Goal: Complete application form: Complete application form

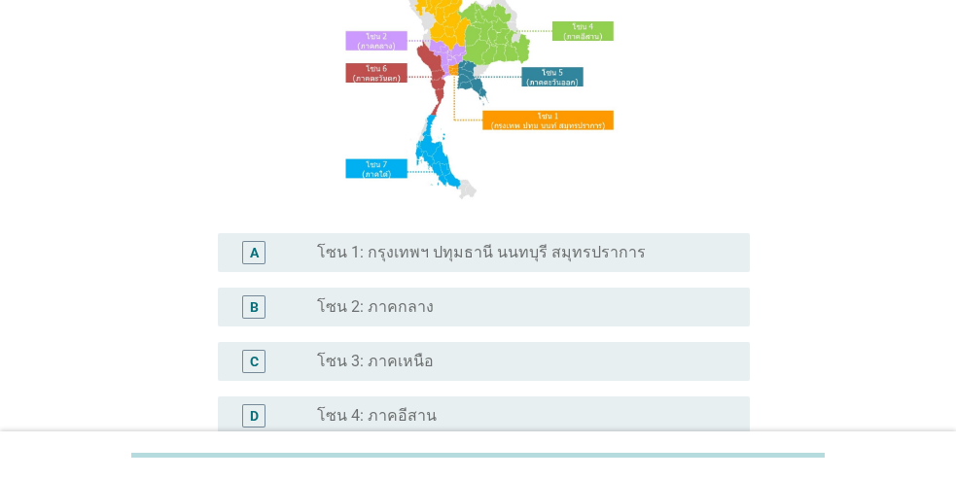
scroll to position [195, 0]
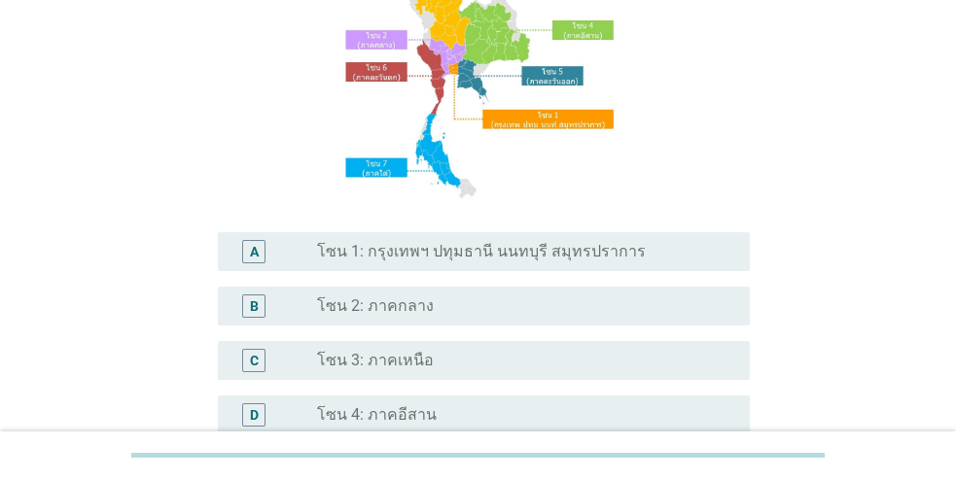
click at [413, 249] on label "โซน 1: กรุงเทพฯ ปทุมธานี นนทบุรี สมุทรปราการ" at bounding box center [481, 251] width 329 height 19
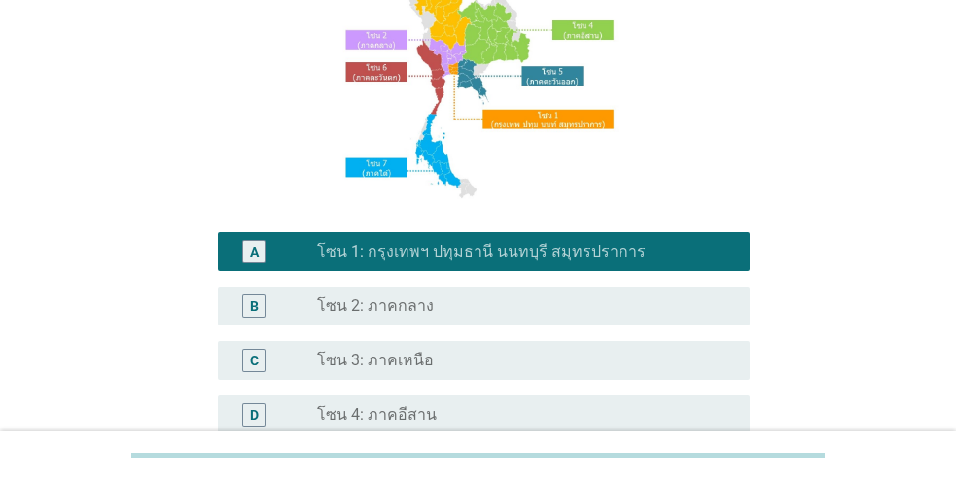
scroll to position [563, 0]
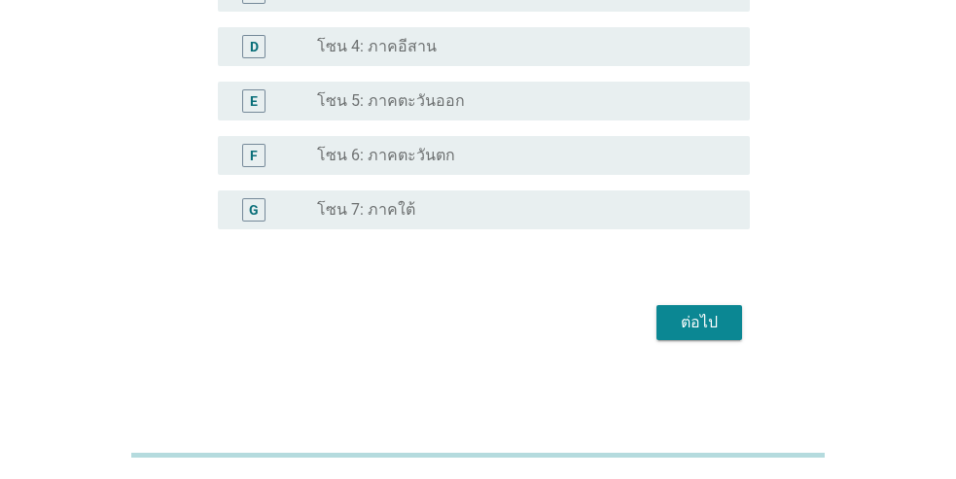
click at [702, 328] on div "ต่อไป" at bounding box center [699, 322] width 54 height 23
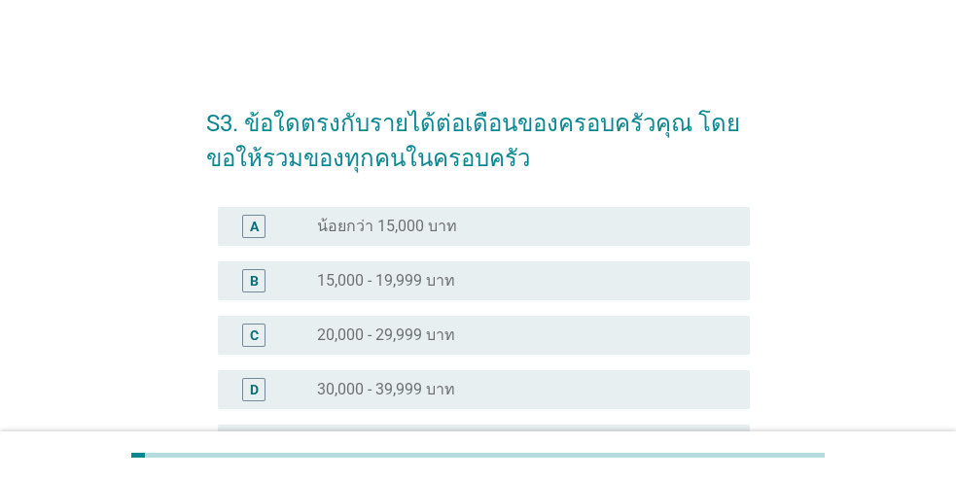
scroll to position [292, 0]
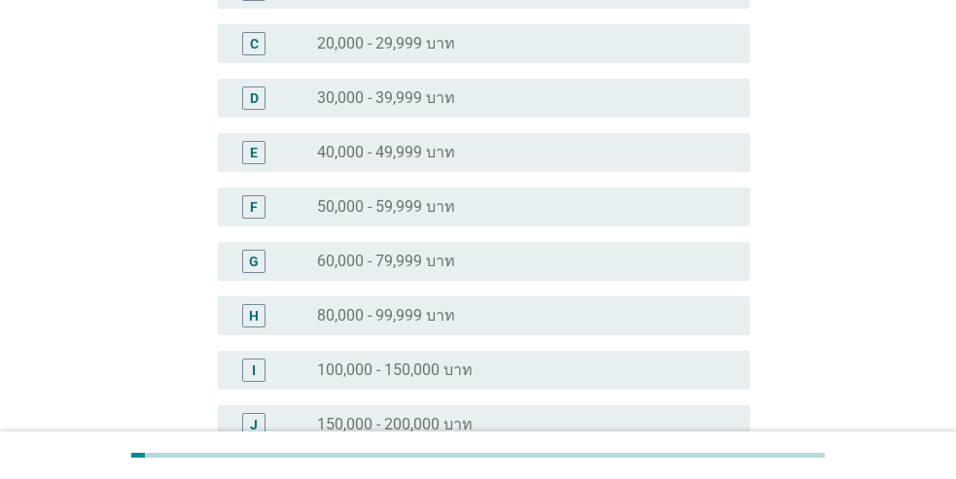
click at [459, 262] on div "radio_button_unchecked 60,000 - 79,999 บาท" at bounding box center [518, 261] width 402 height 19
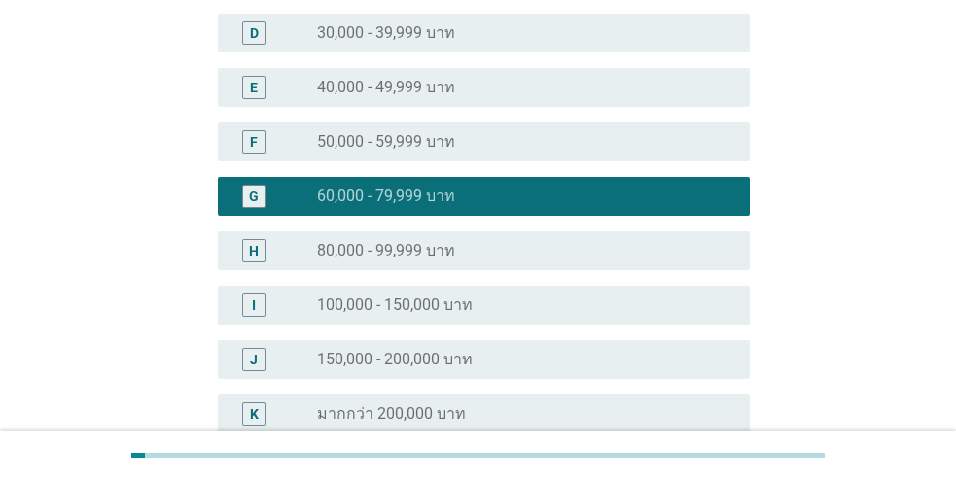
scroll to position [561, 0]
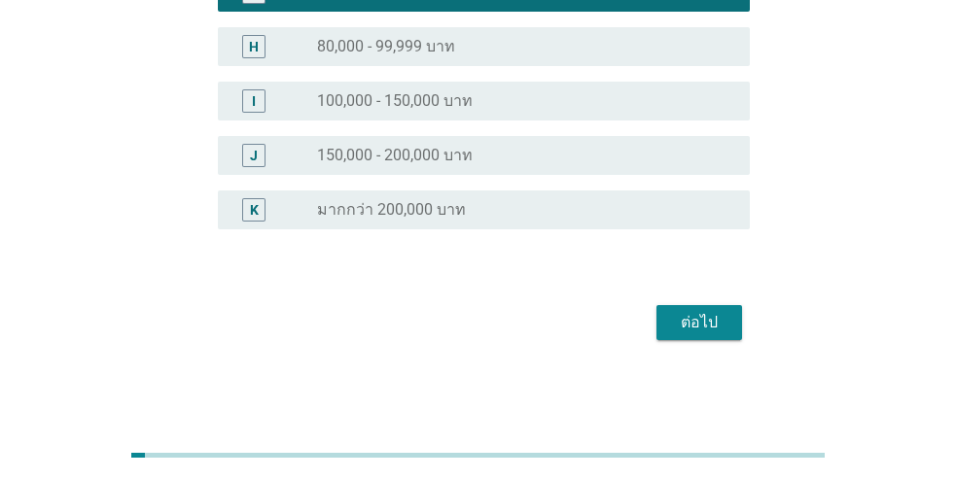
click at [687, 321] on div "ต่อไป" at bounding box center [699, 322] width 54 height 23
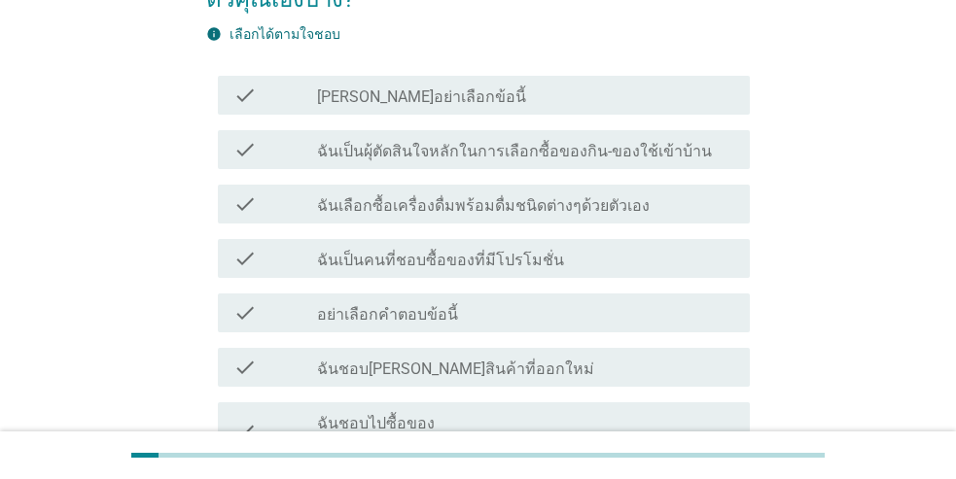
scroll to position [195, 0]
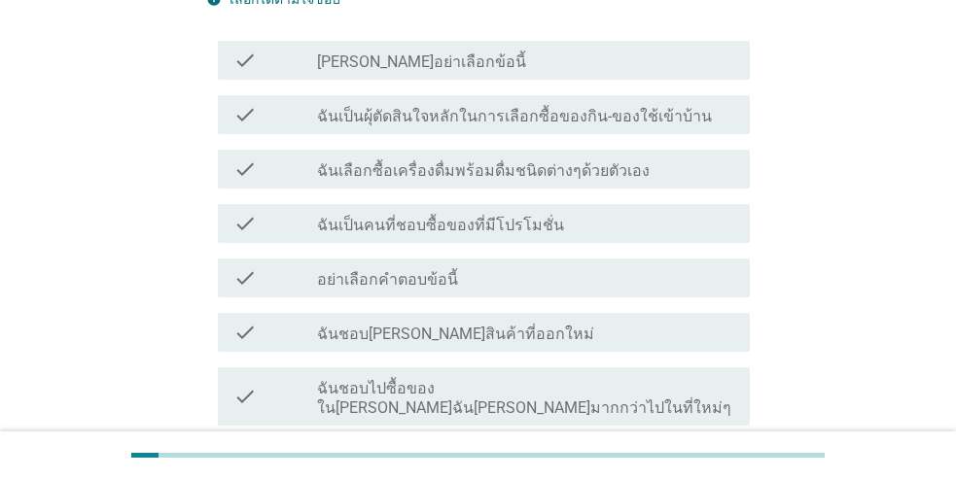
click at [416, 174] on label "ฉันเลือกซื้อเครื่องดื่มพร้อมดื่มชนิดต่างๆด้วยตัวเอง" at bounding box center [483, 170] width 333 height 19
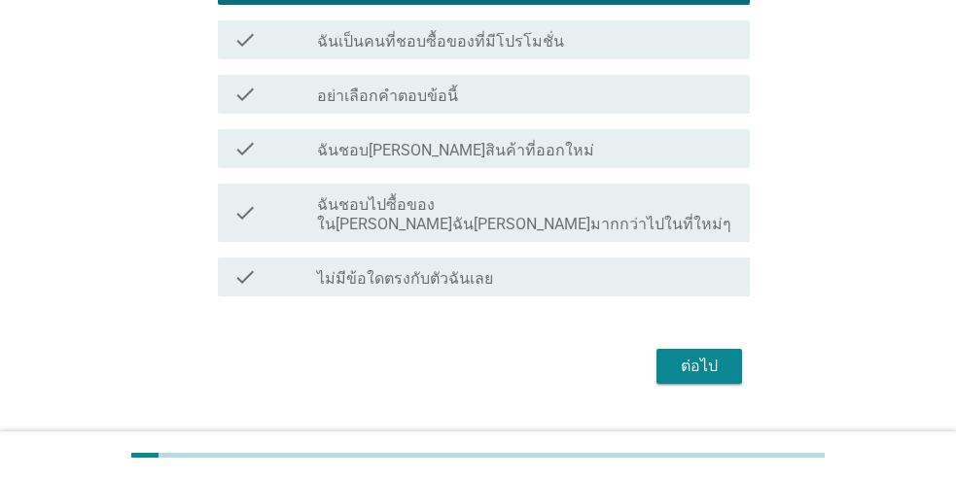
scroll to position [389, 0]
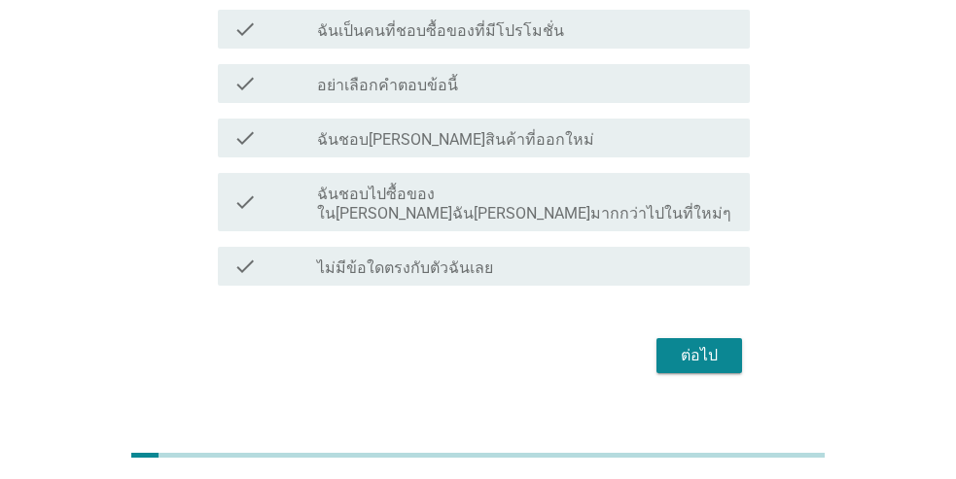
click at [451, 195] on label "ฉันชอบไปซื้อของใน[PERSON_NAME]ฉัน[PERSON_NAME]มากกว่าไปในที่ใหม่ๆ" at bounding box center [525, 204] width 417 height 39
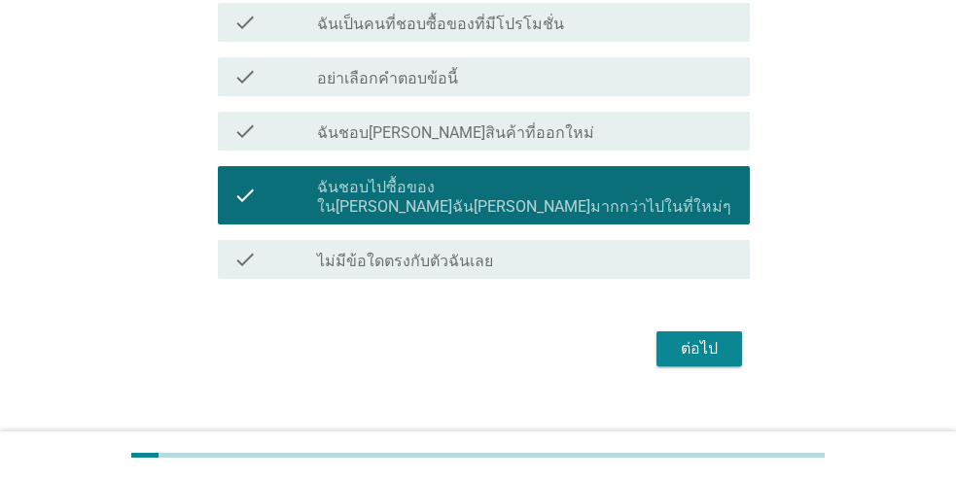
scroll to position [403, 0]
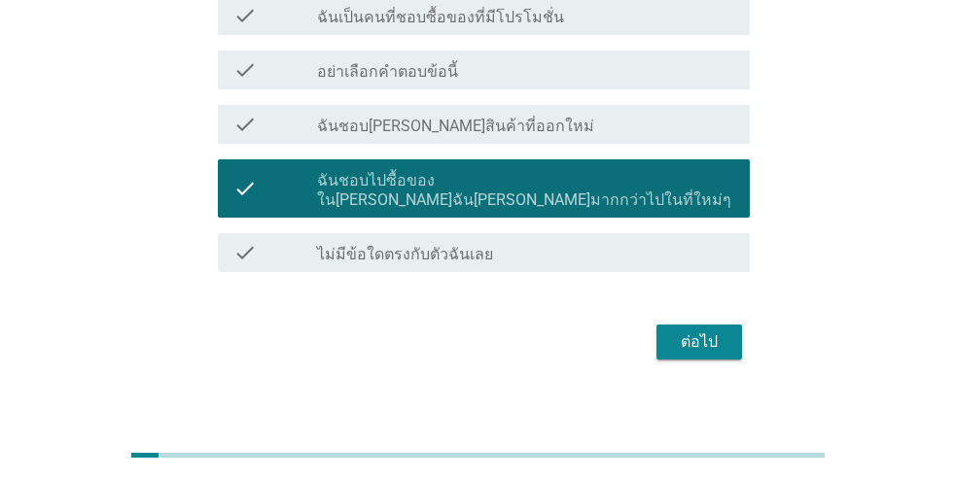
click at [690, 331] on div "ต่อไป" at bounding box center [699, 342] width 54 height 23
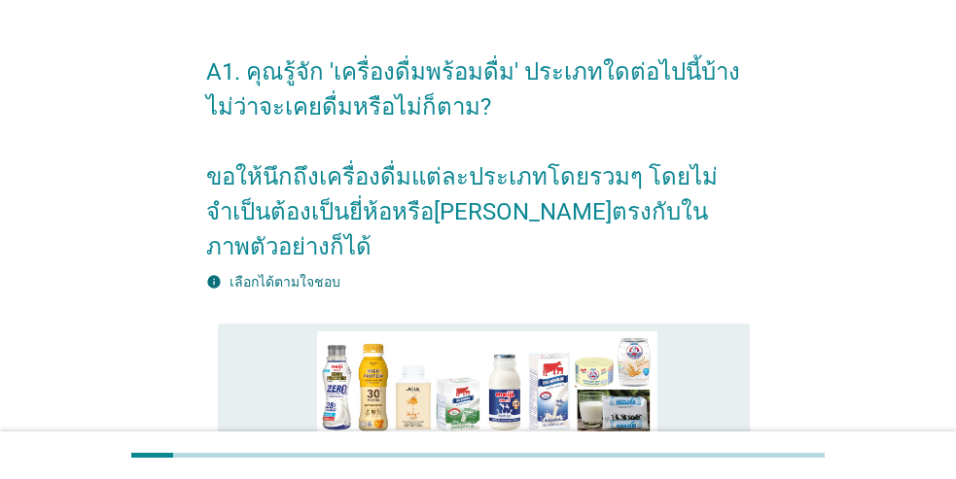
scroll to position [195, 0]
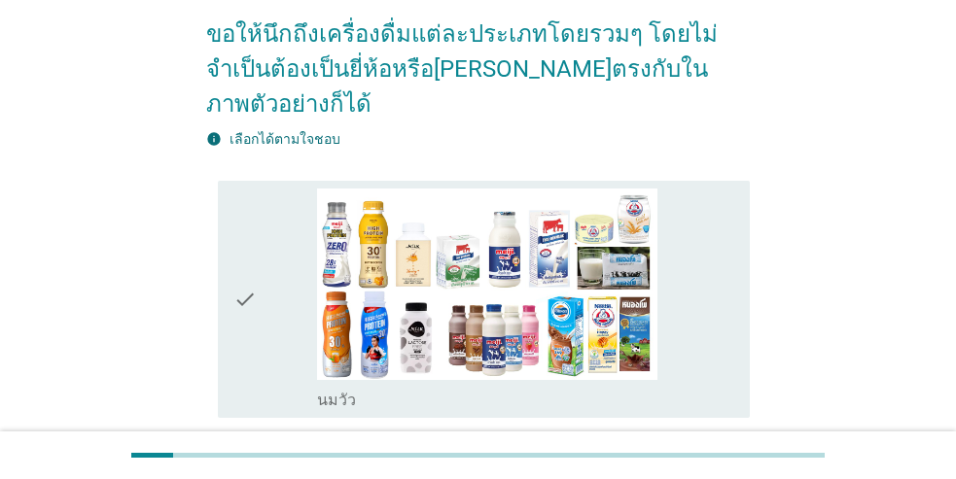
click at [234, 315] on icon "check" at bounding box center [244, 300] width 23 height 222
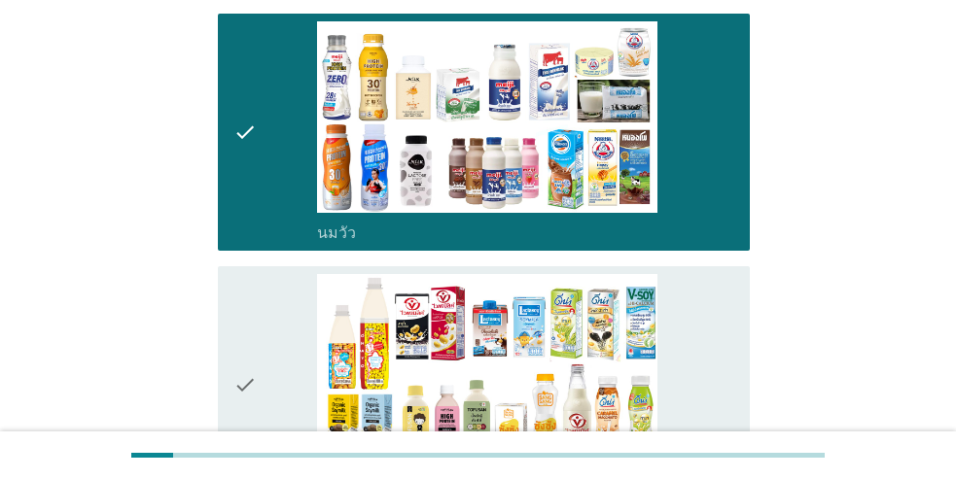
scroll to position [389, 0]
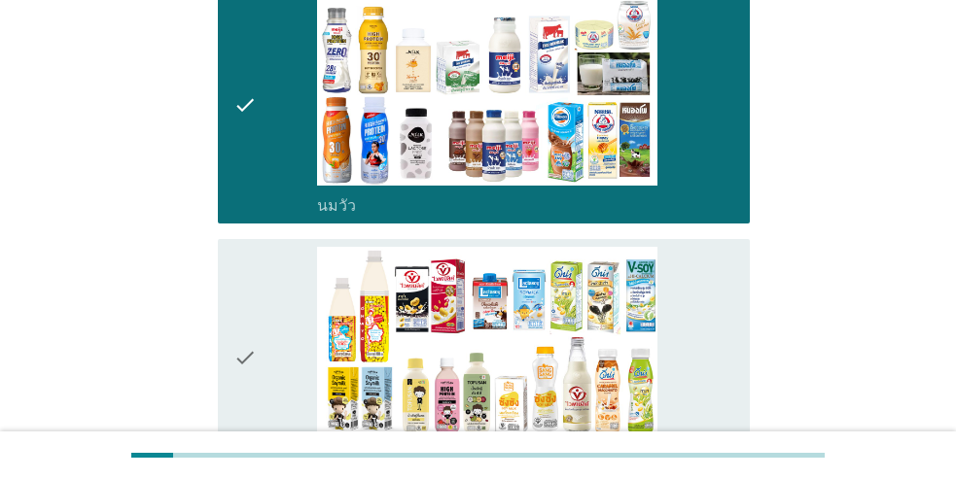
click at [244, 324] on icon "check" at bounding box center [244, 358] width 23 height 222
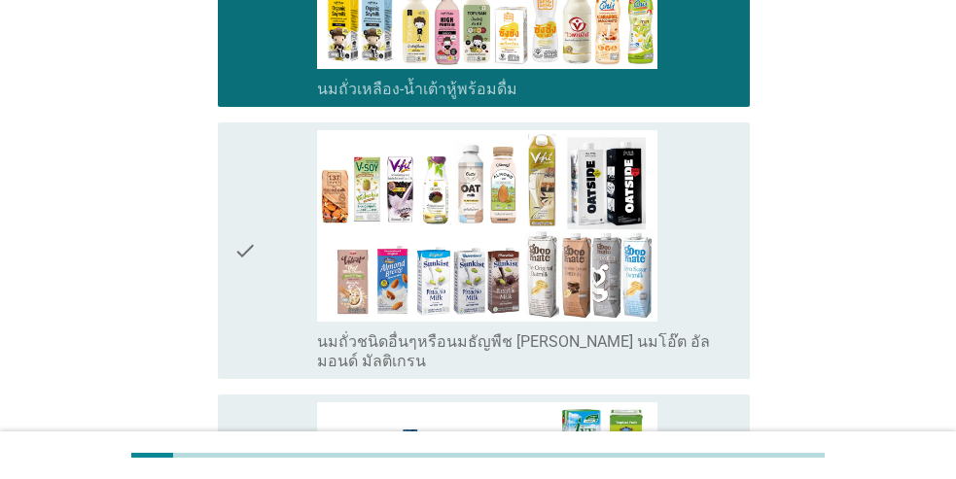
scroll to position [778, 0]
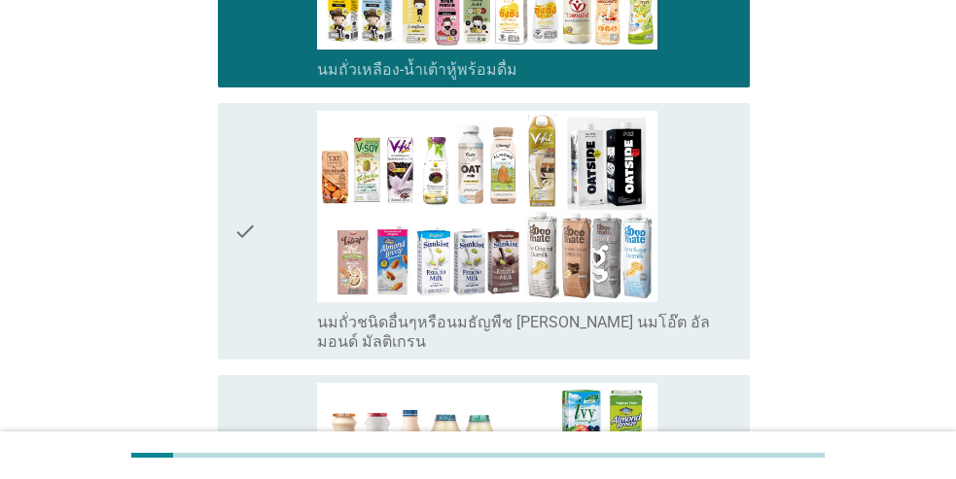
click at [237, 266] on icon "check" at bounding box center [244, 231] width 23 height 241
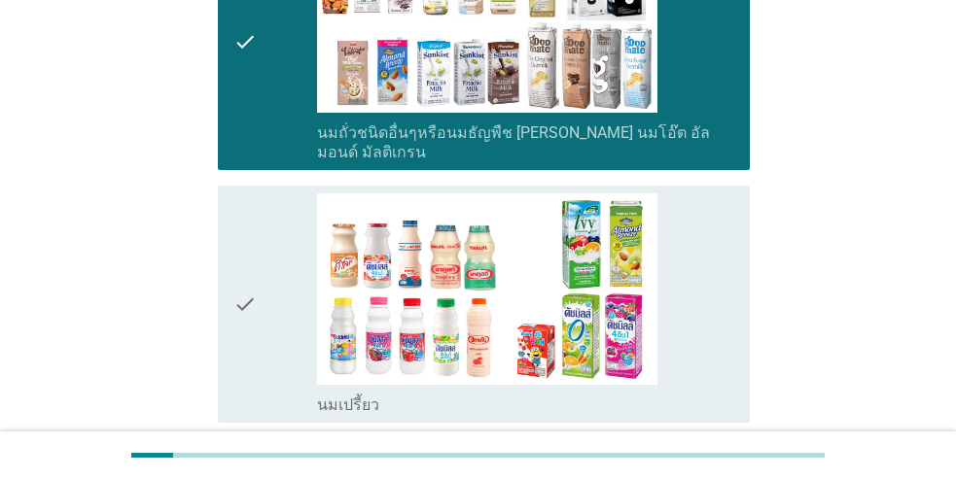
scroll to position [973, 0]
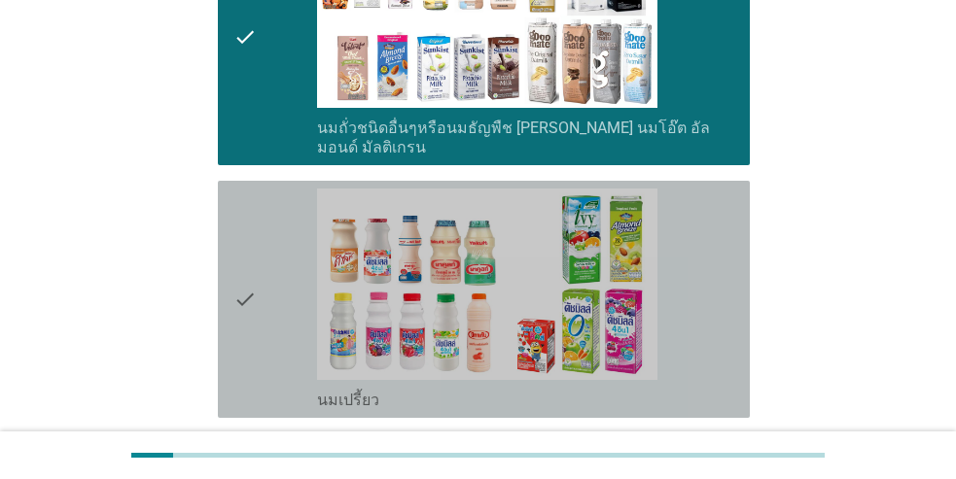
click at [245, 293] on icon "check" at bounding box center [244, 300] width 23 height 222
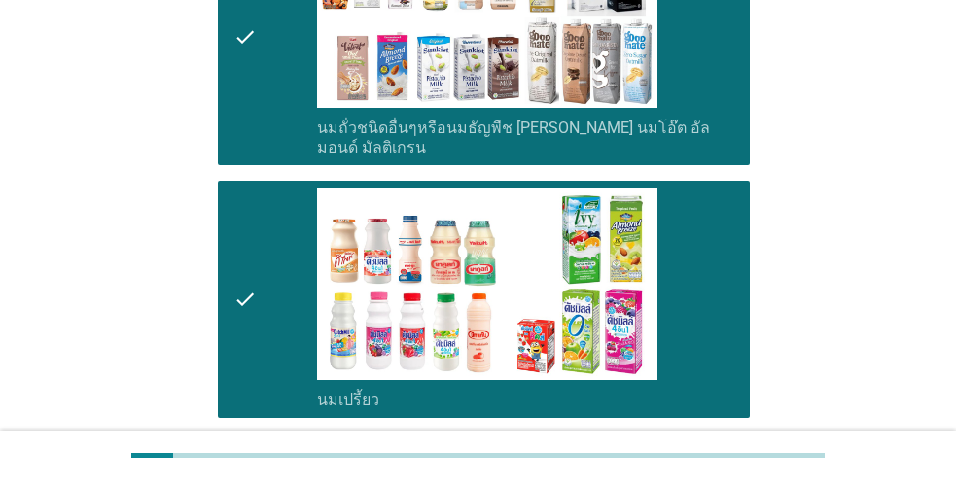
scroll to position [1264, 0]
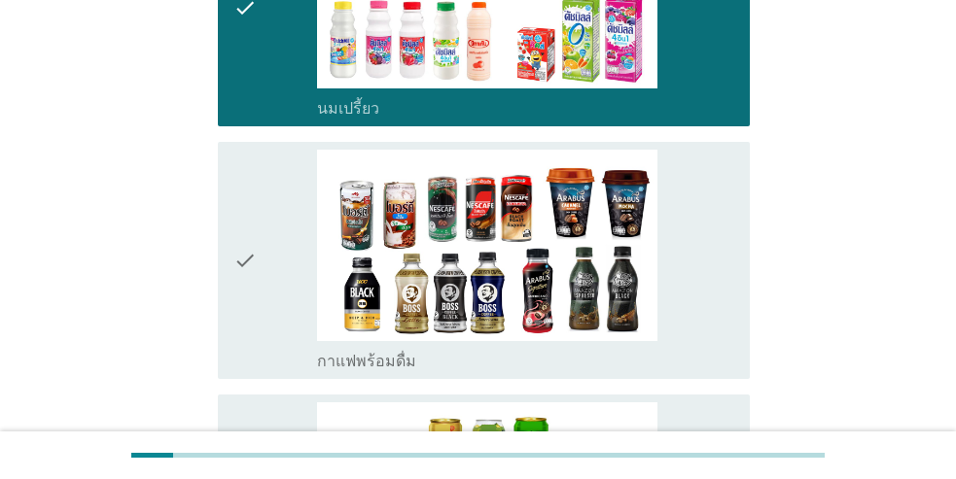
click at [246, 297] on icon "check" at bounding box center [244, 261] width 23 height 222
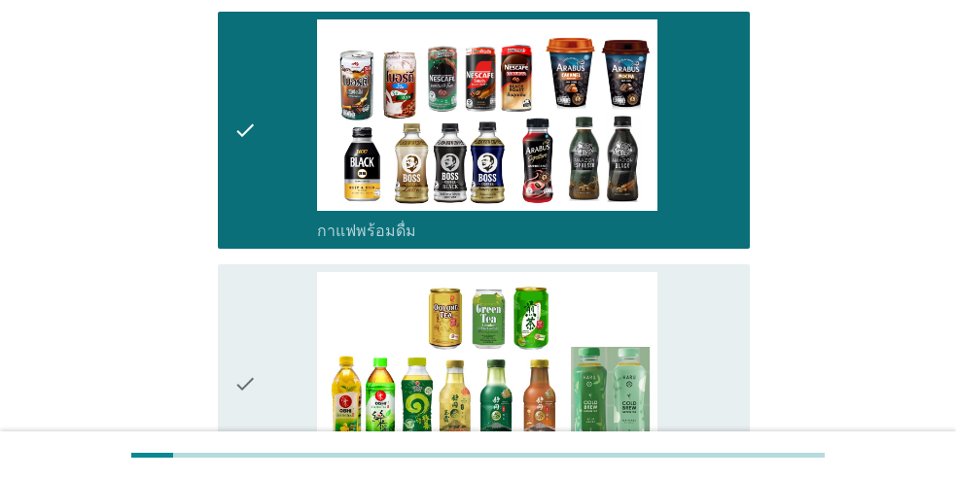
scroll to position [1459, 0]
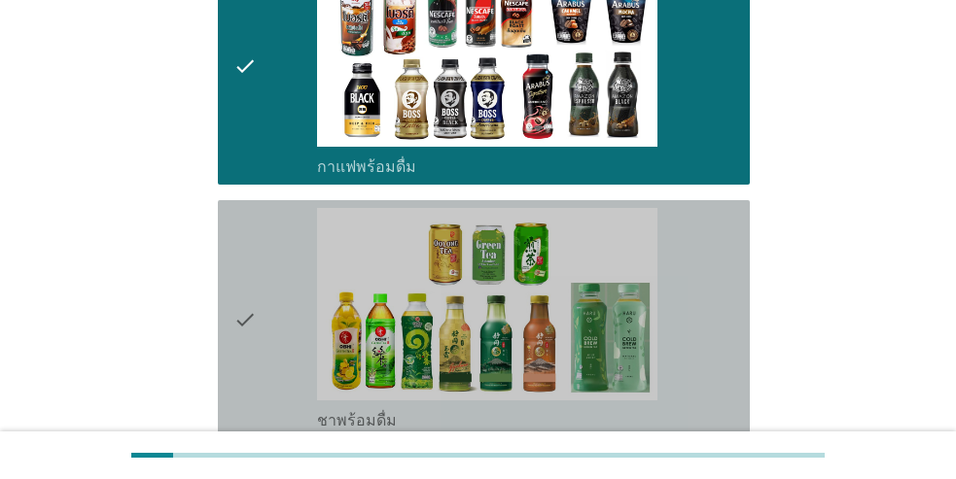
click at [251, 304] on icon "check" at bounding box center [244, 319] width 23 height 222
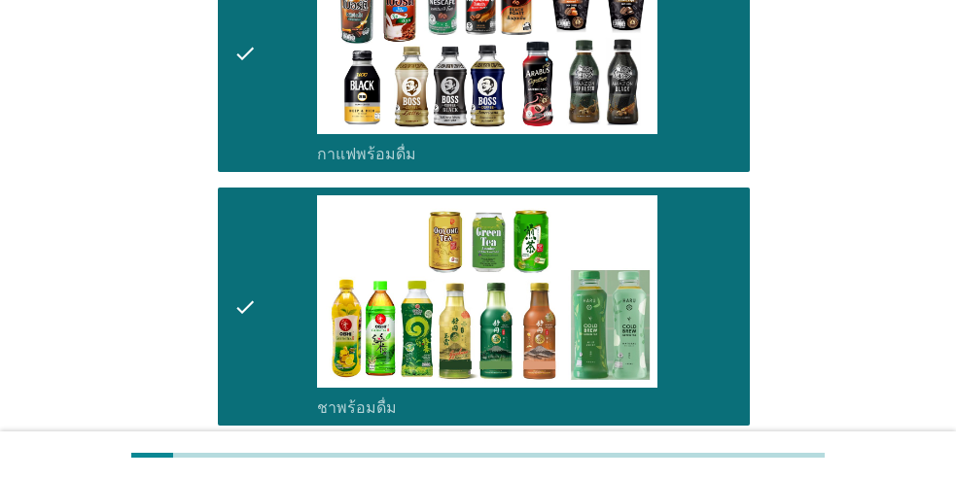
scroll to position [1848, 0]
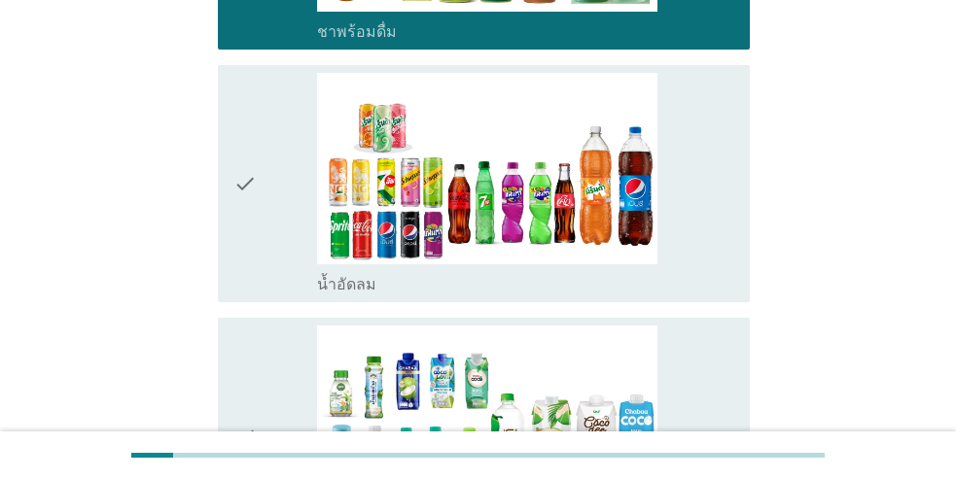
click at [272, 216] on div "check" at bounding box center [275, 184] width 84 height 222
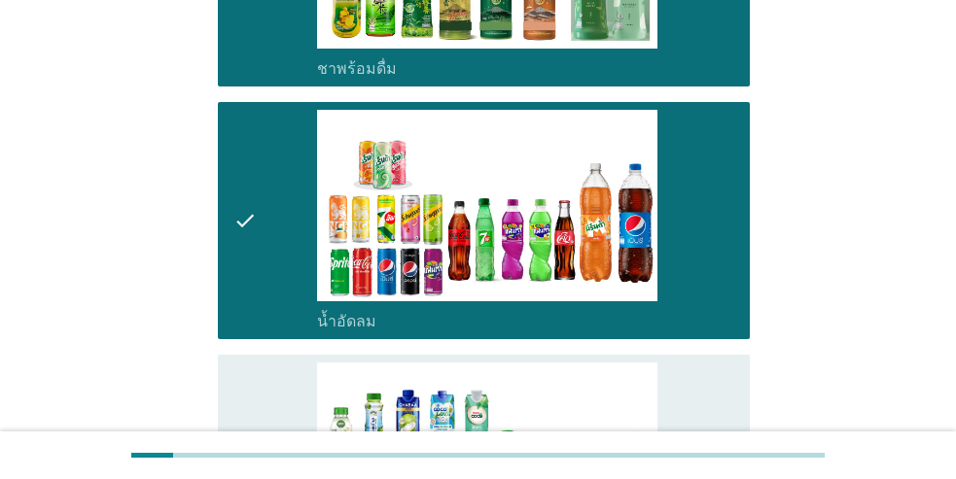
scroll to position [1945, 0]
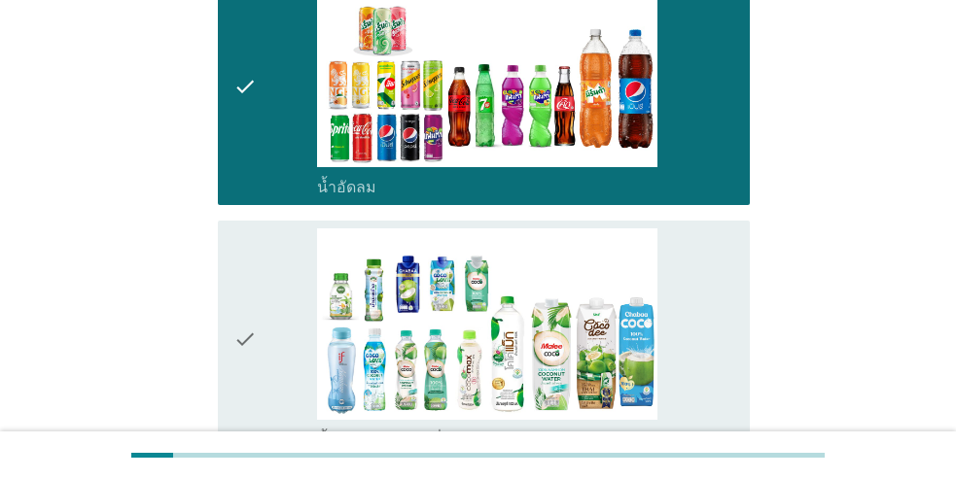
click at [269, 305] on div "check" at bounding box center [275, 340] width 84 height 222
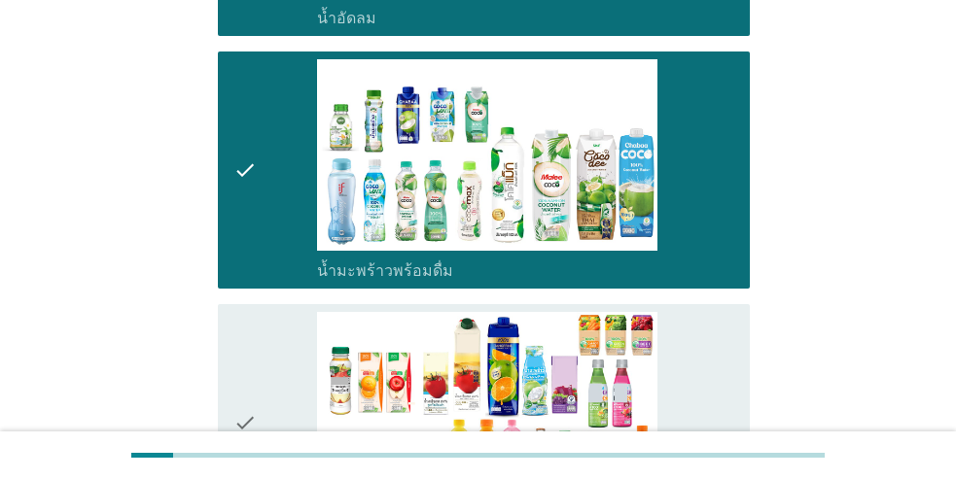
scroll to position [2237, 0]
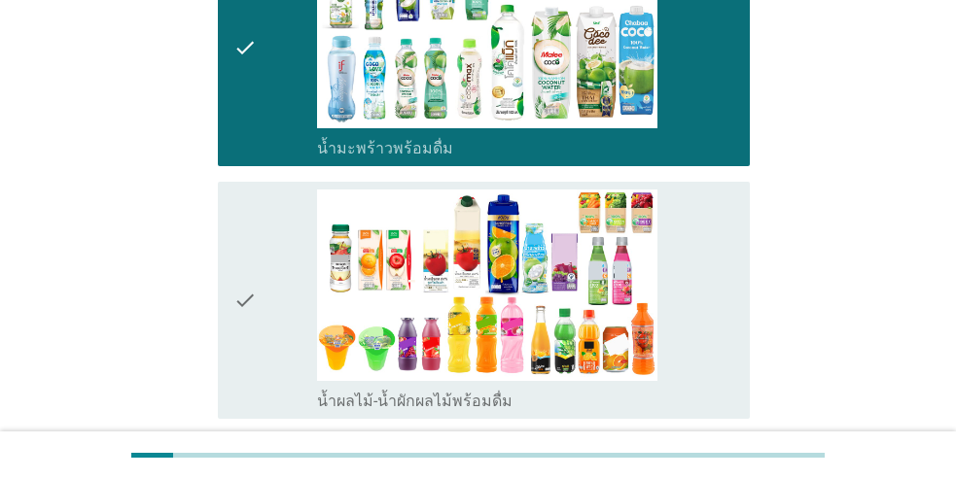
click at [263, 302] on div "check" at bounding box center [275, 301] width 84 height 222
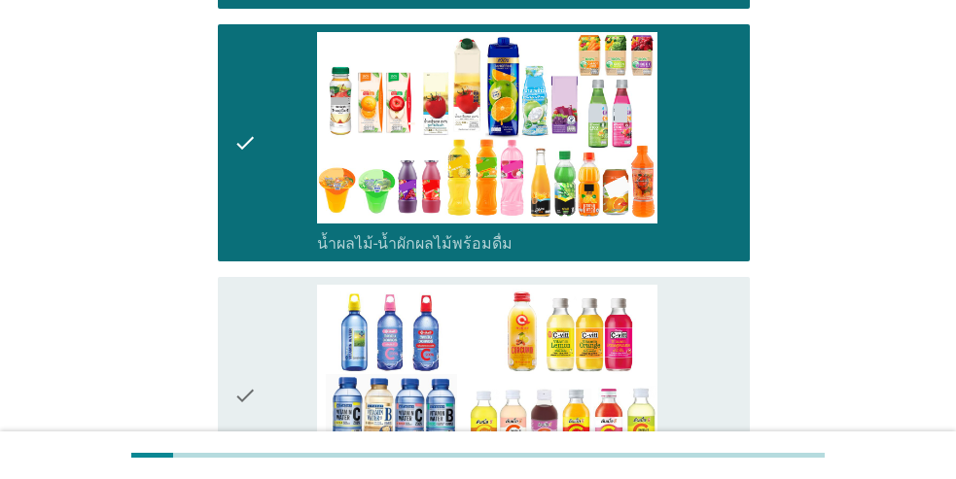
scroll to position [2431, 0]
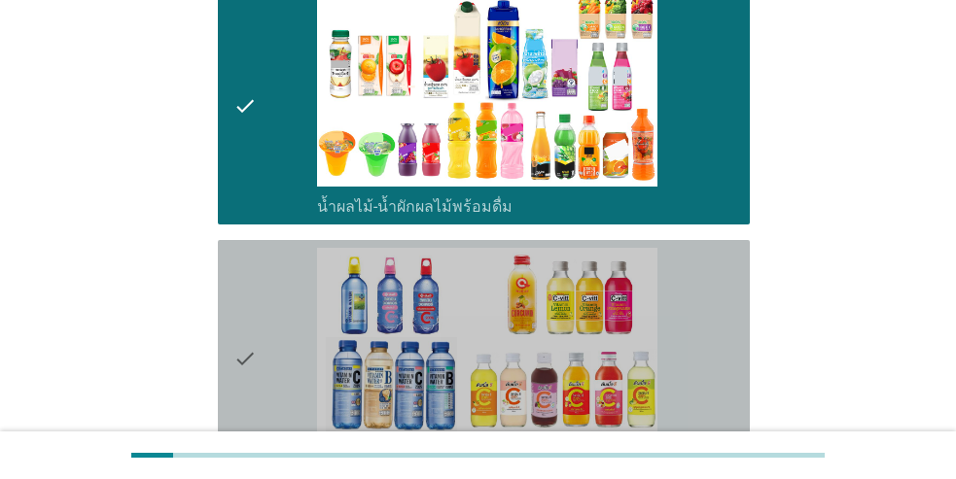
click at [265, 305] on div "check" at bounding box center [275, 359] width 84 height 222
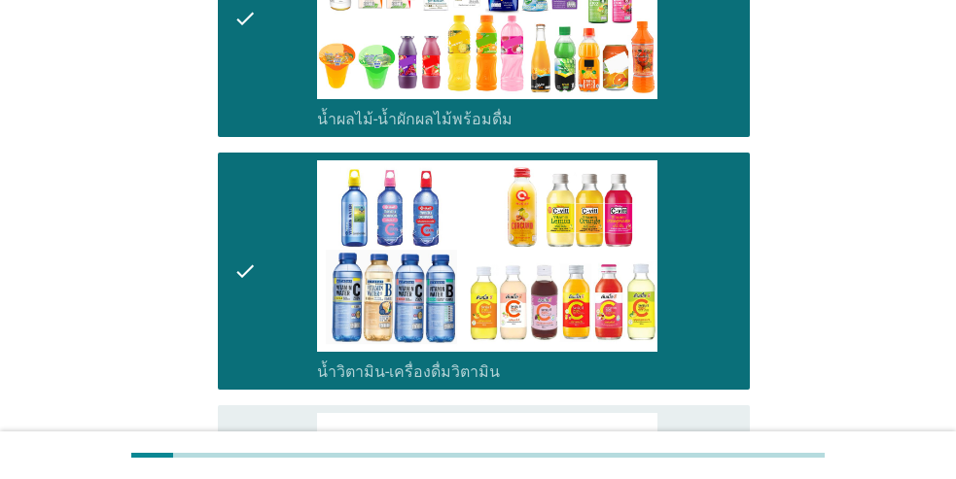
scroll to position [2723, 0]
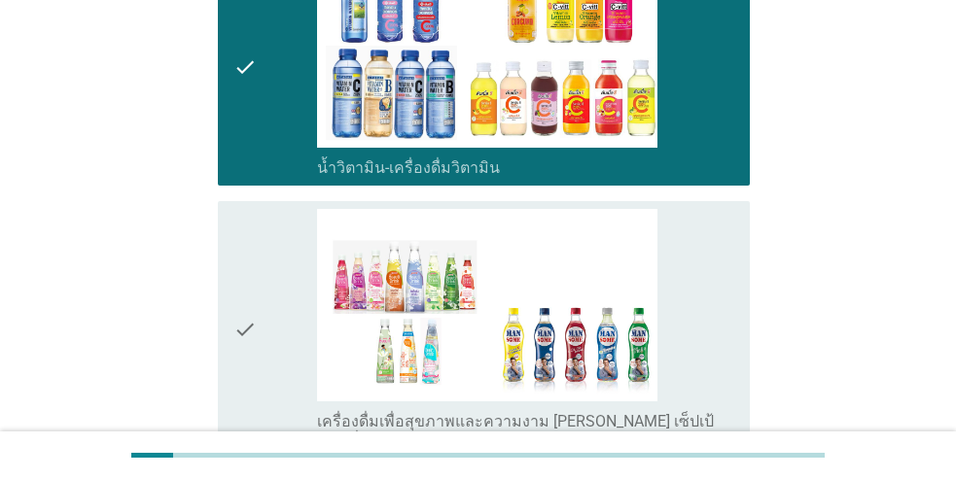
click at [281, 323] on div "check" at bounding box center [275, 329] width 84 height 241
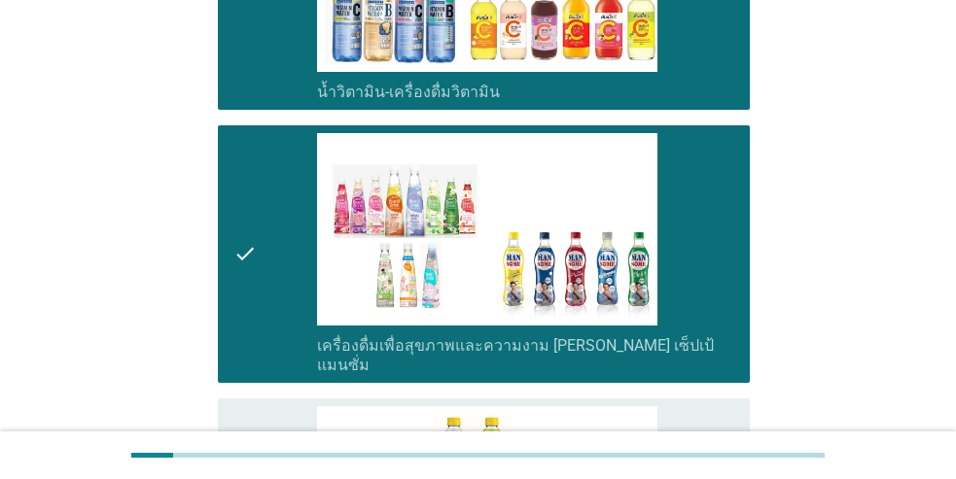
scroll to position [3015, 0]
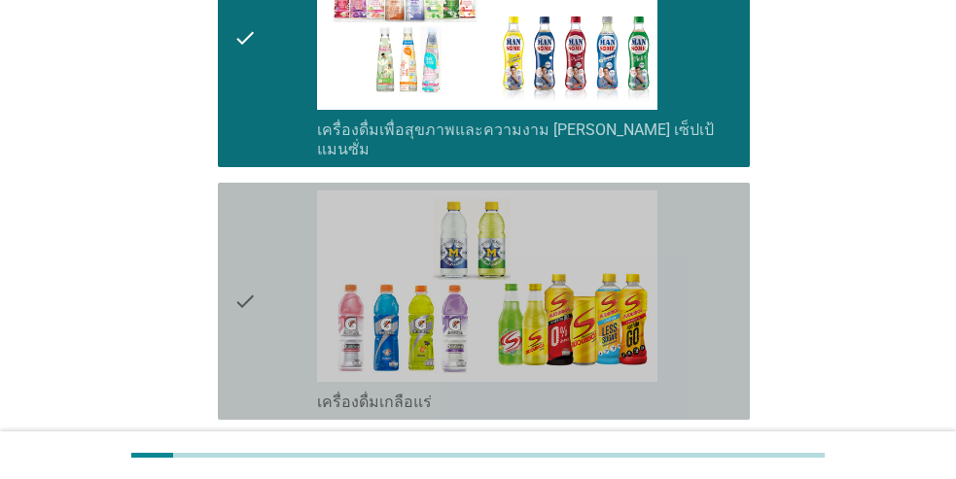
click at [268, 305] on div "check" at bounding box center [275, 302] width 84 height 222
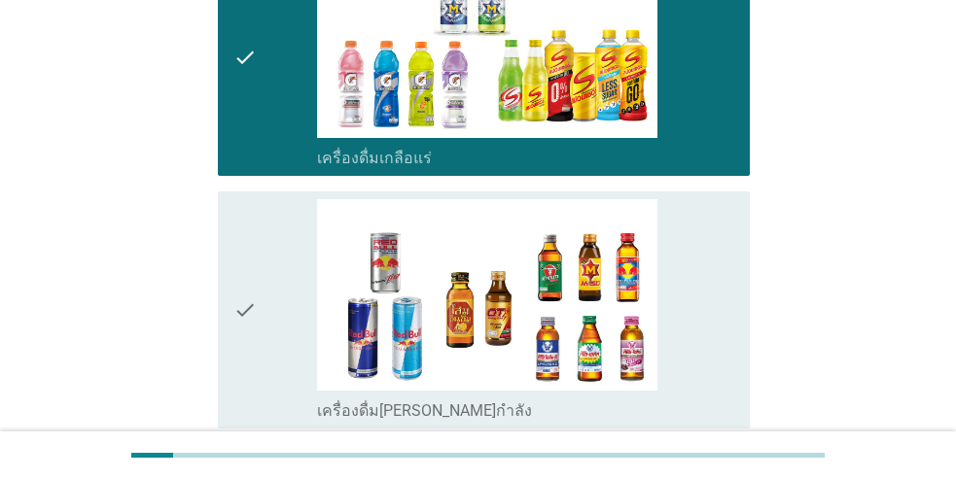
scroll to position [3307, 0]
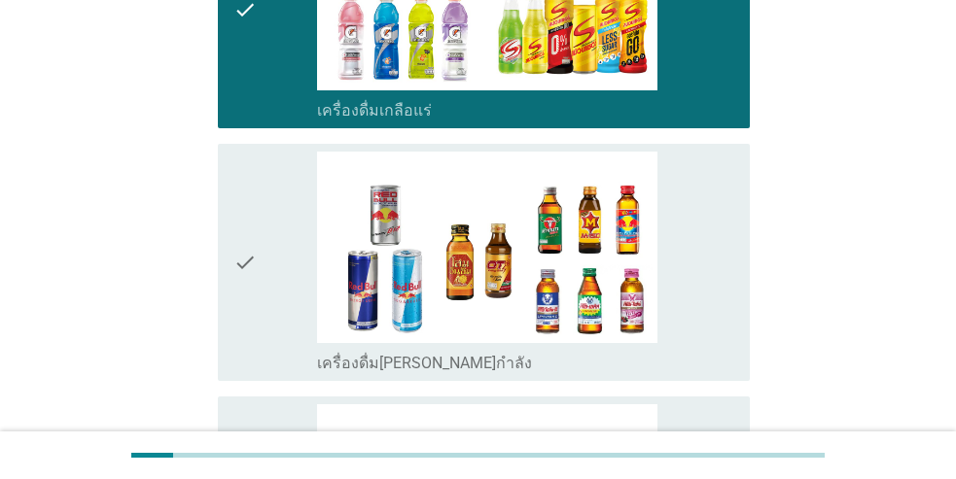
click at [265, 270] on div "check" at bounding box center [275, 263] width 84 height 222
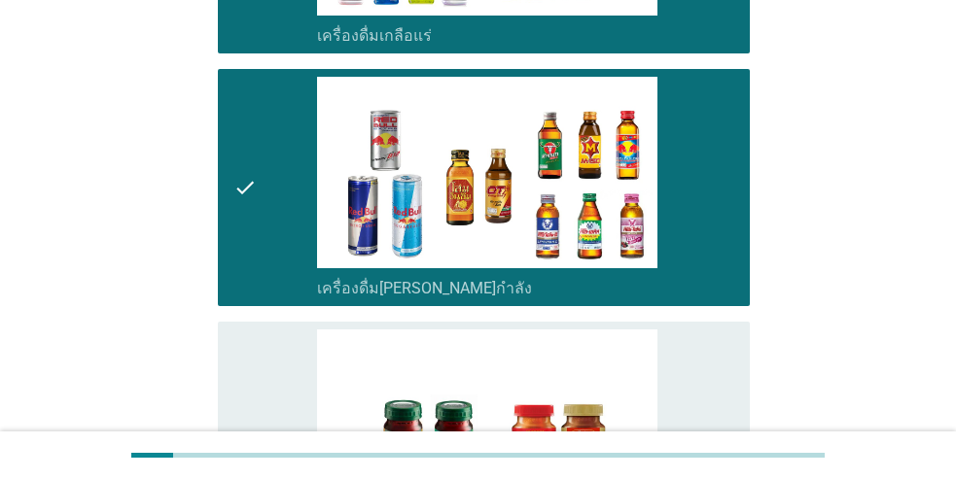
scroll to position [3404, 0]
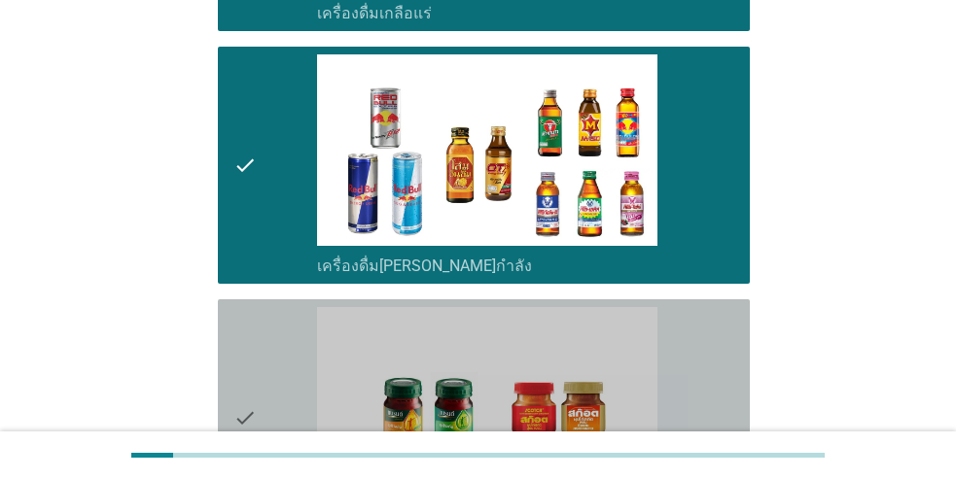
click at [265, 307] on div "check" at bounding box center [275, 418] width 84 height 222
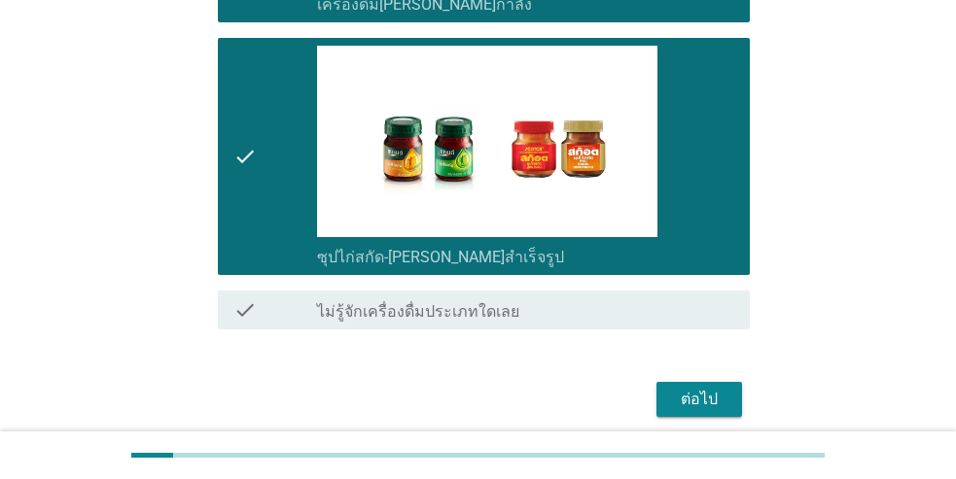
scroll to position [3669, 0]
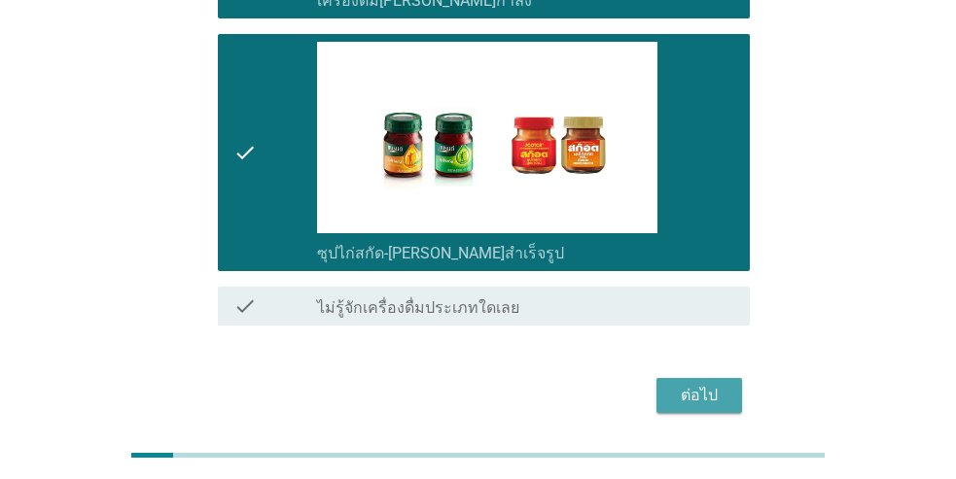
click at [691, 384] on div "ต่อไป" at bounding box center [699, 395] width 54 height 23
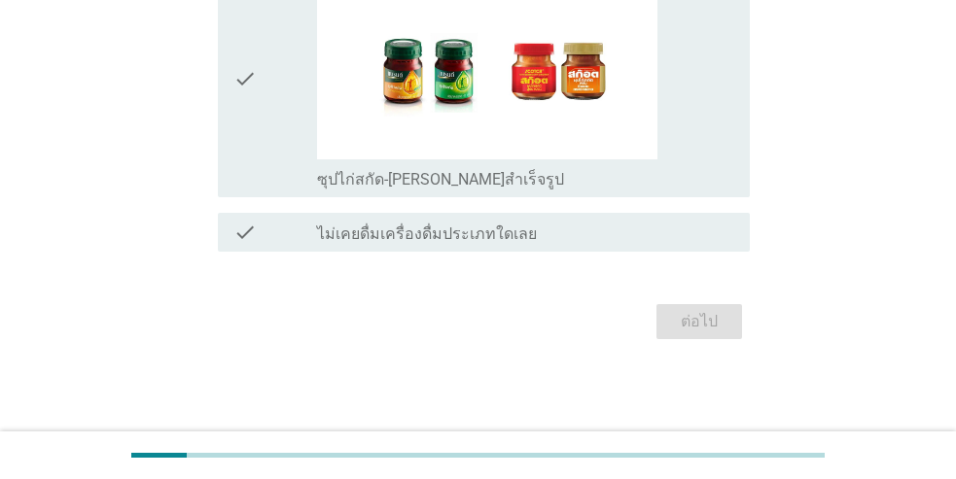
scroll to position [0, 0]
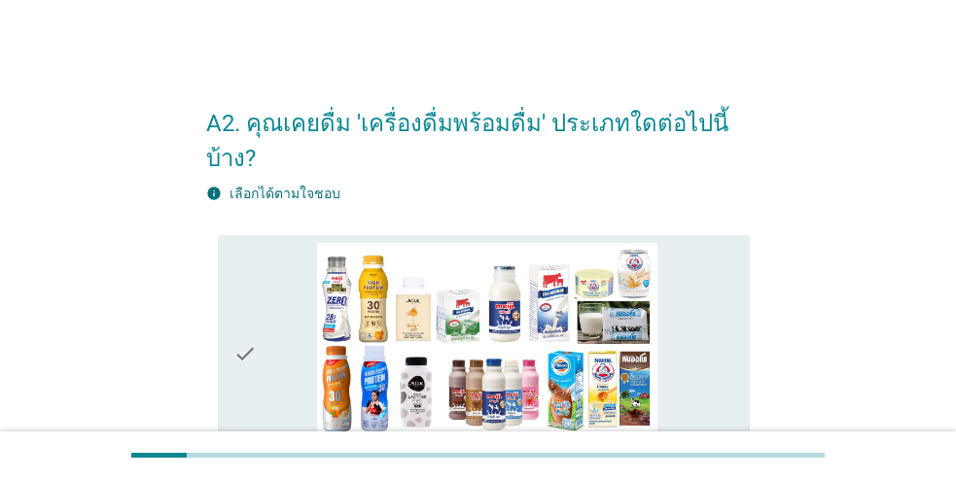
click at [224, 348] on div "check check_box_outline_blank [PERSON_NAME]" at bounding box center [484, 353] width 532 height 237
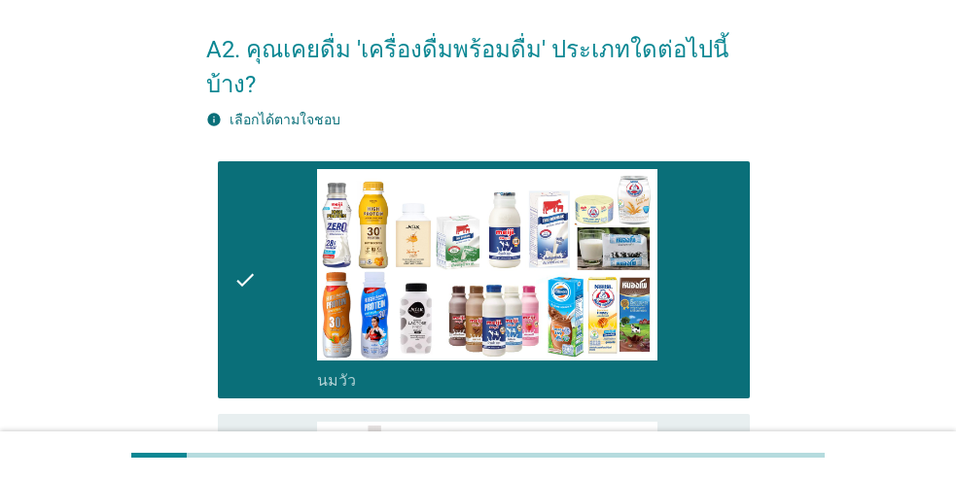
scroll to position [292, 0]
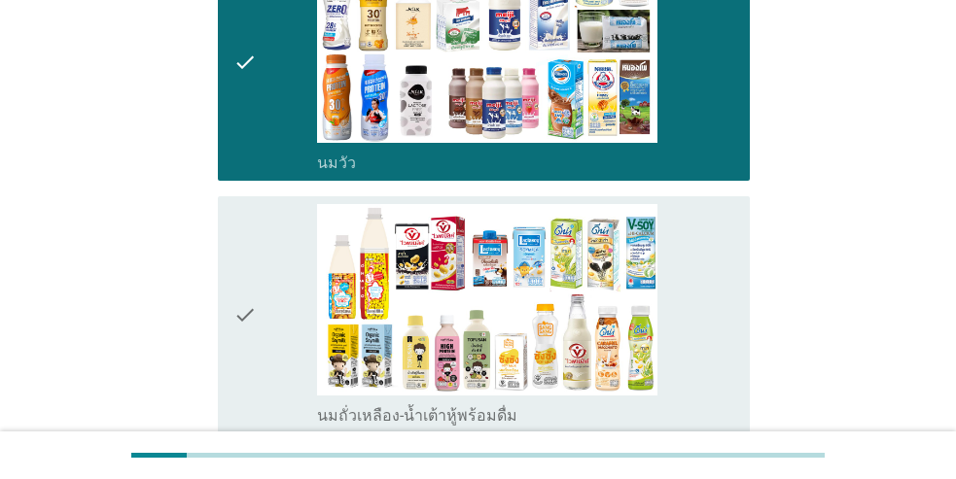
click at [263, 343] on div "check" at bounding box center [275, 315] width 84 height 222
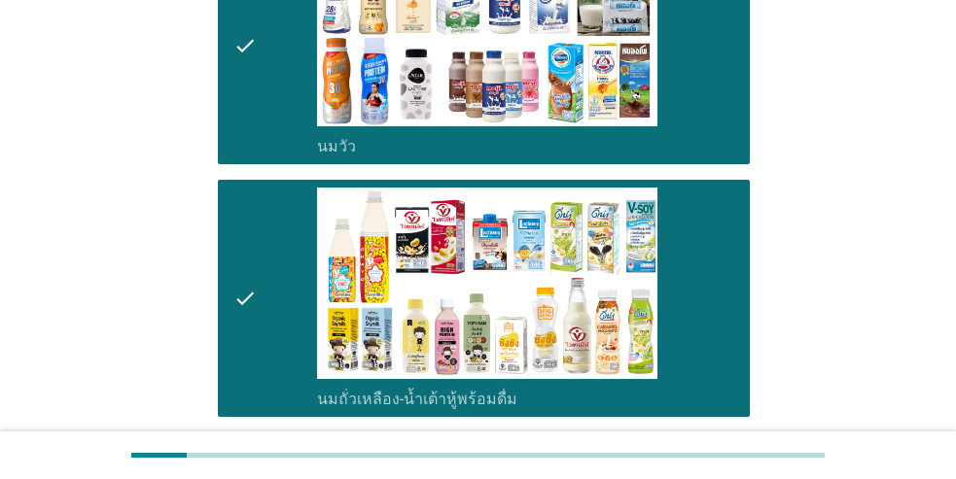
scroll to position [584, 0]
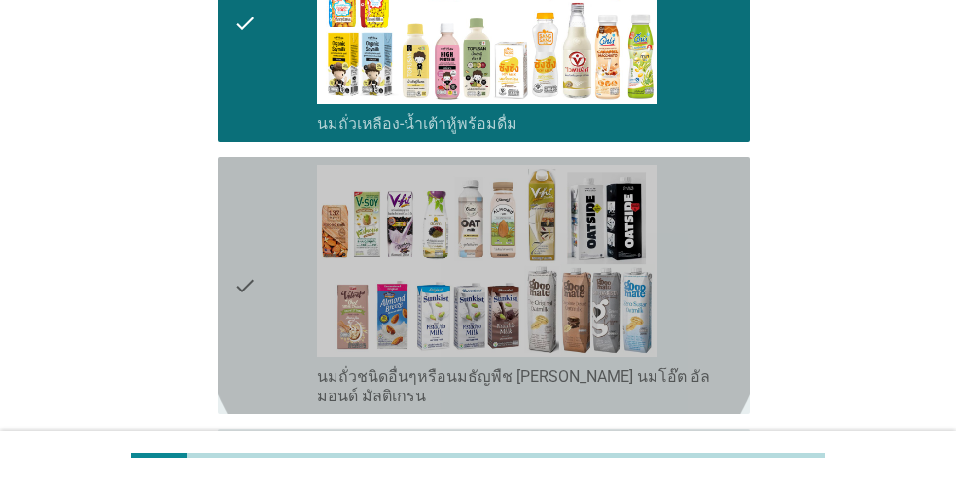
click at [258, 327] on div "check" at bounding box center [275, 285] width 84 height 241
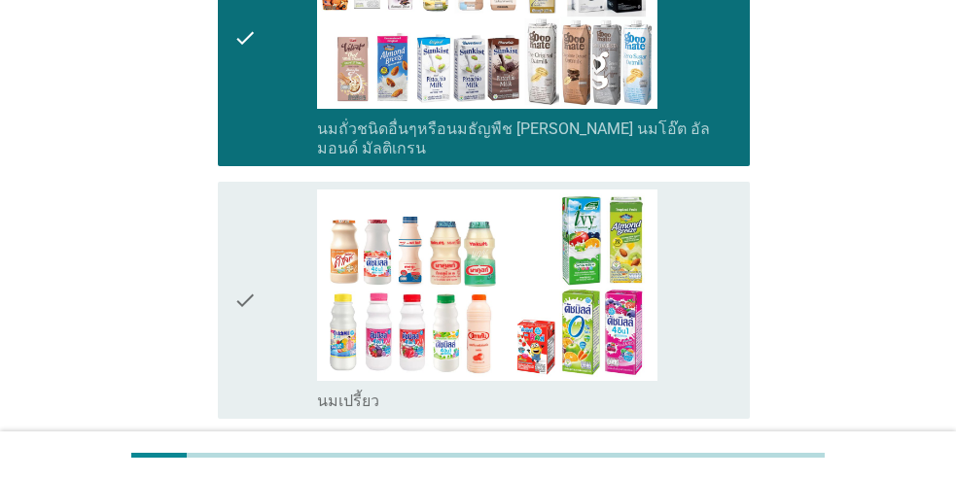
scroll to position [875, 0]
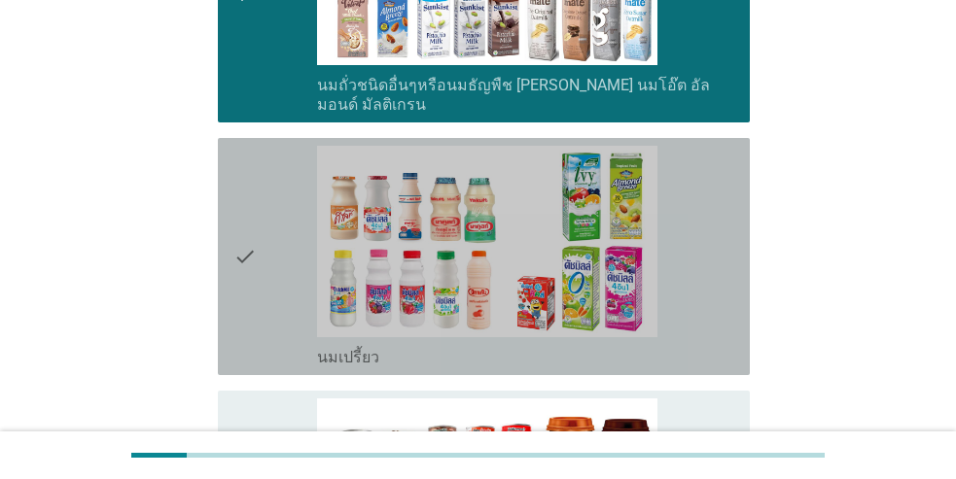
click at [245, 293] on icon "check" at bounding box center [244, 257] width 23 height 222
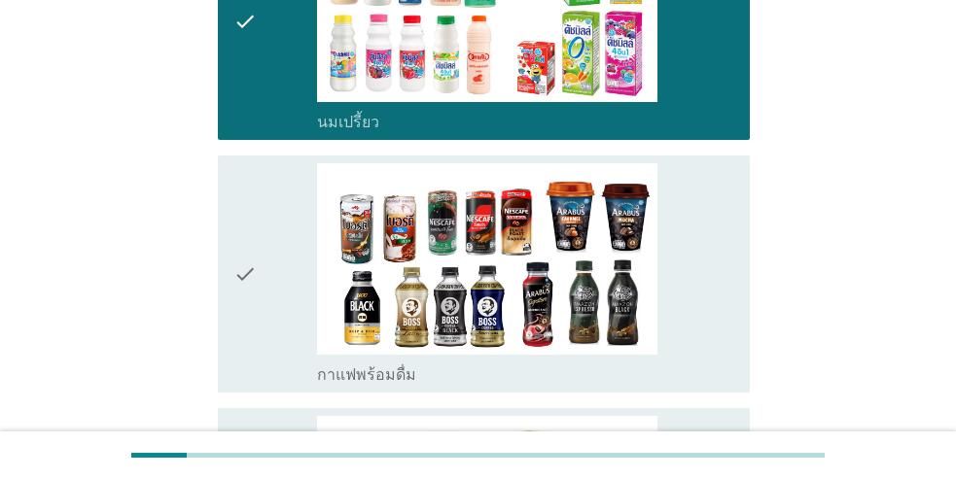
scroll to position [1167, 0]
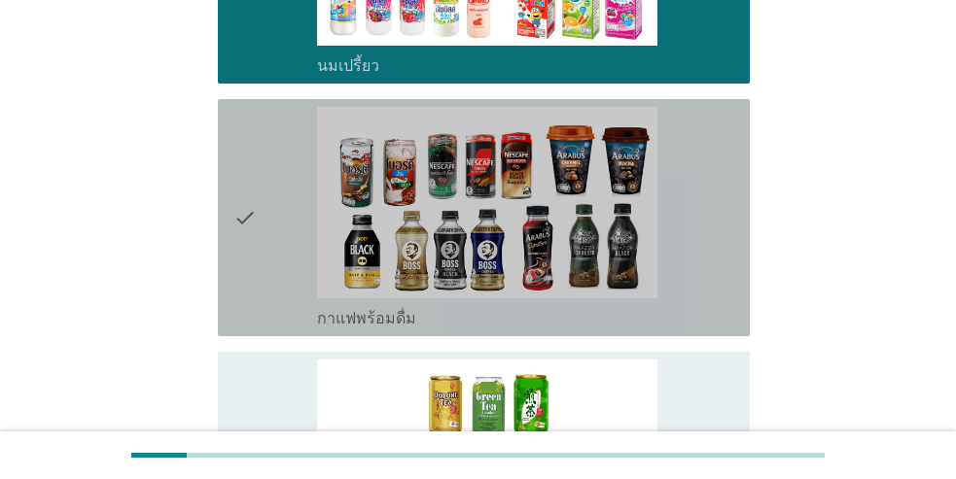
click at [243, 263] on icon "check" at bounding box center [244, 218] width 23 height 222
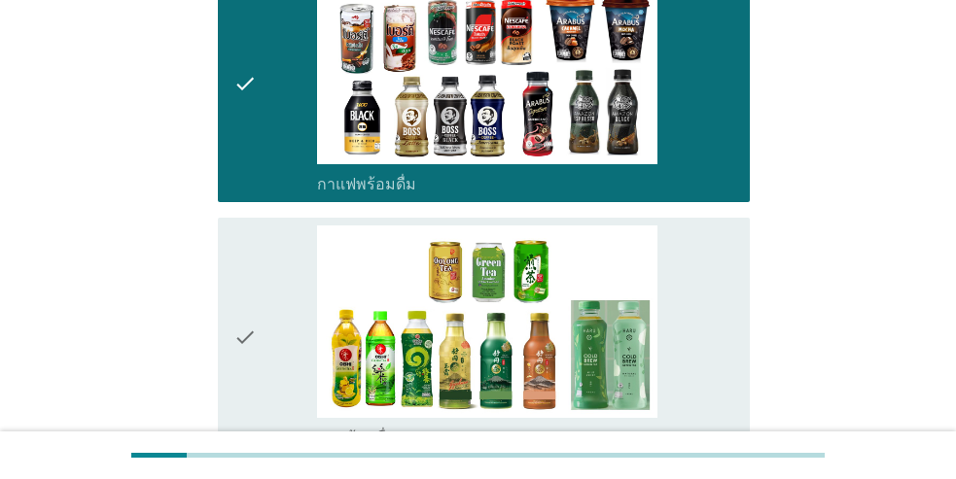
scroll to position [1362, 0]
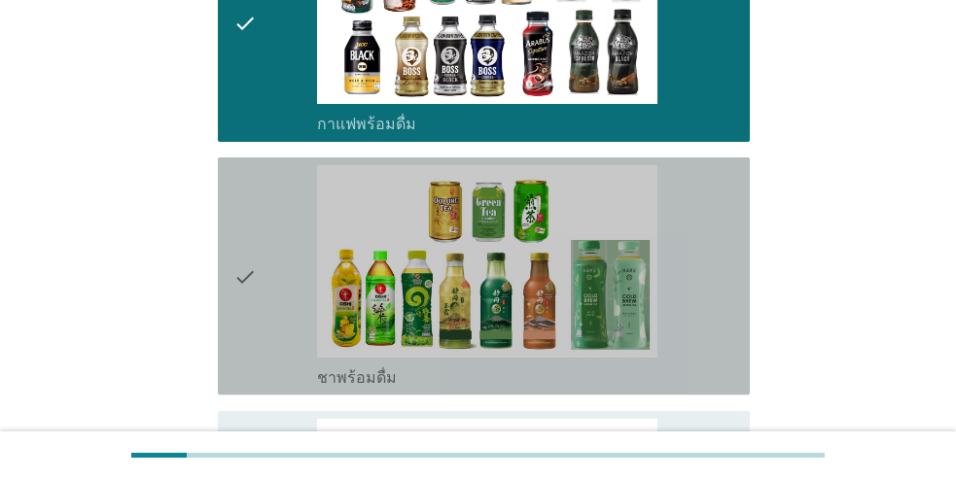
click at [248, 277] on icon "check" at bounding box center [244, 276] width 23 height 222
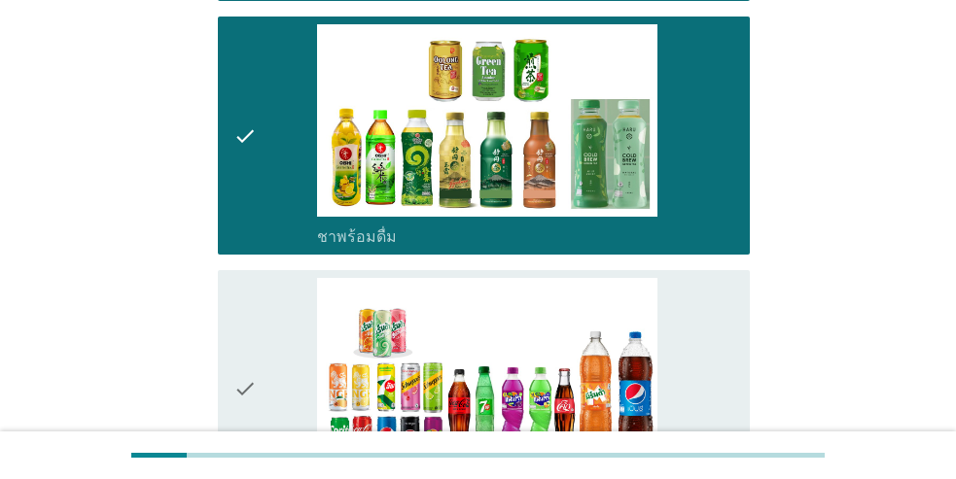
scroll to position [1653, 0]
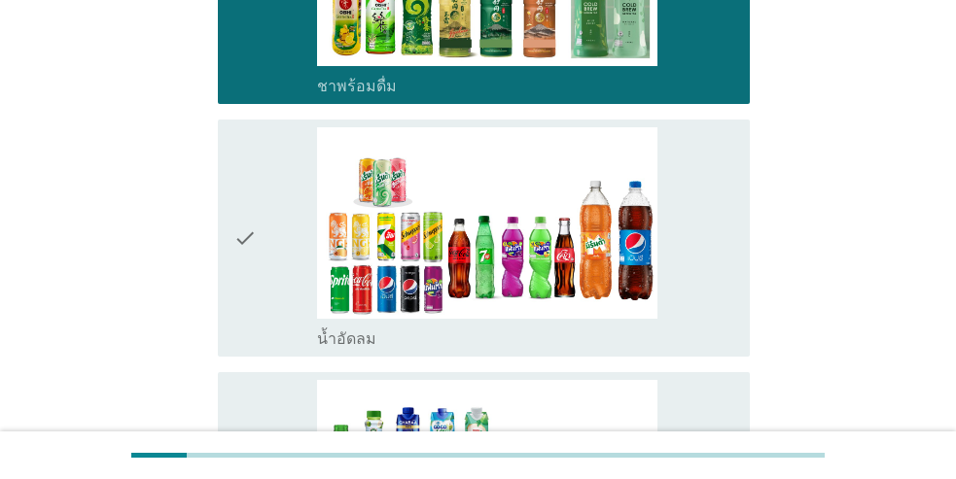
click at [249, 271] on icon "check" at bounding box center [244, 238] width 23 height 222
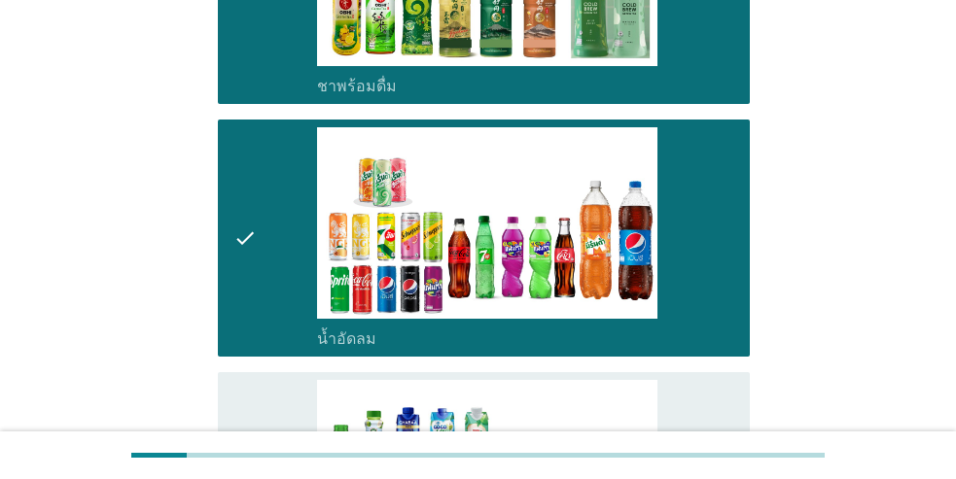
scroll to position [1848, 0]
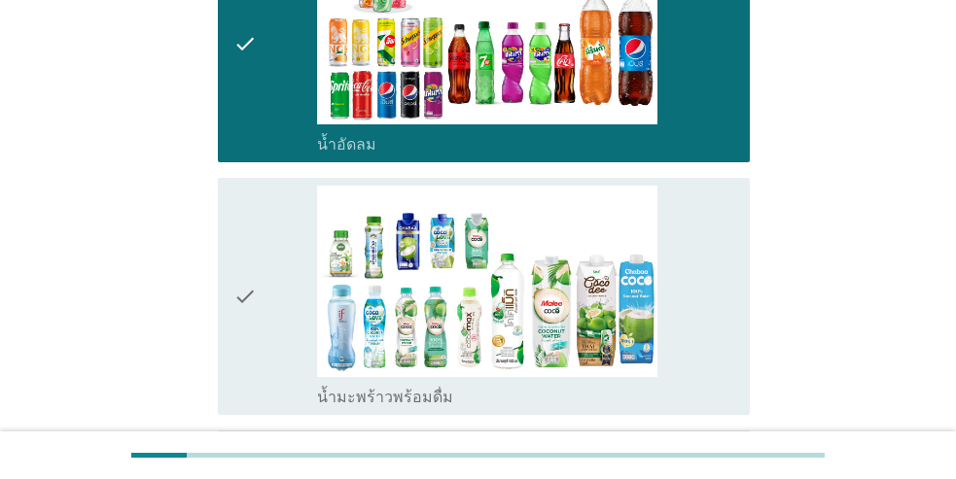
click at [250, 278] on icon "check" at bounding box center [244, 297] width 23 height 222
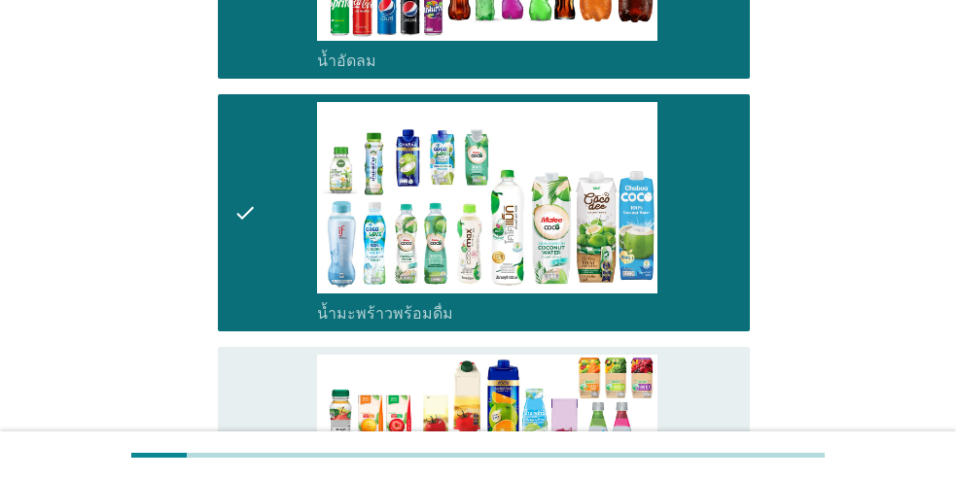
scroll to position [2237, 0]
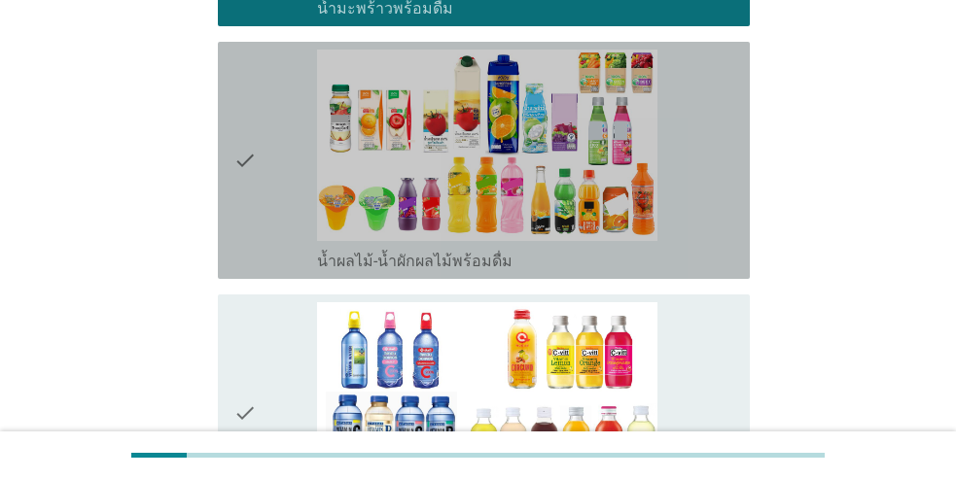
drag, startPoint x: 240, startPoint y: 173, endPoint x: 262, endPoint y: 169, distance: 21.7
click at [241, 172] on icon "check" at bounding box center [244, 161] width 23 height 222
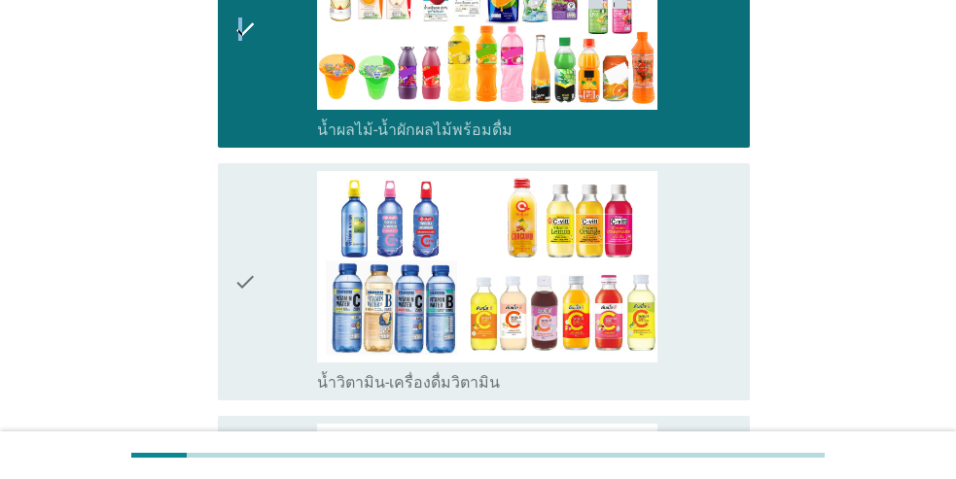
scroll to position [2431, 0]
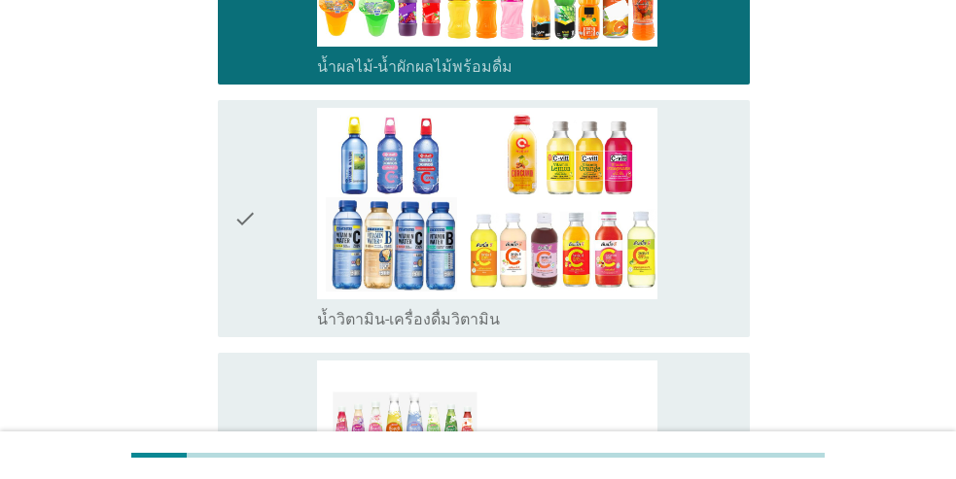
click at [257, 194] on div "check" at bounding box center [275, 219] width 84 height 222
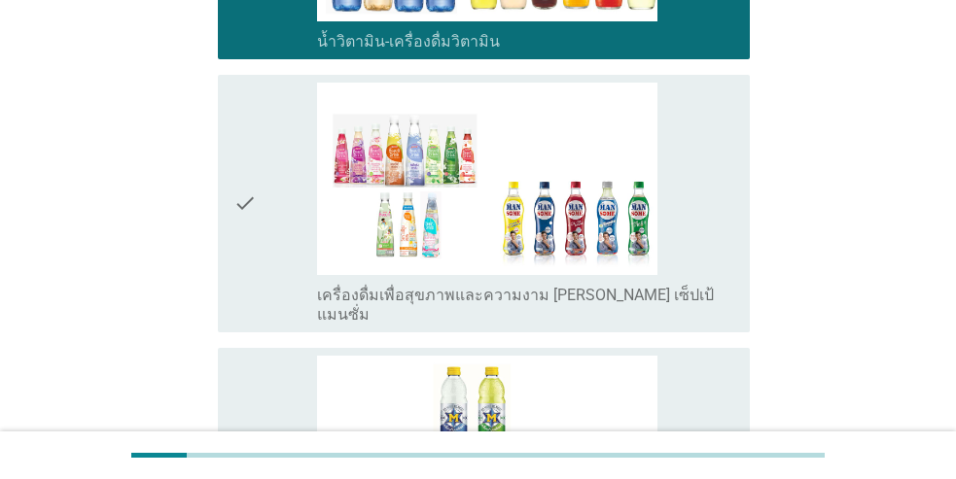
scroll to position [2723, 0]
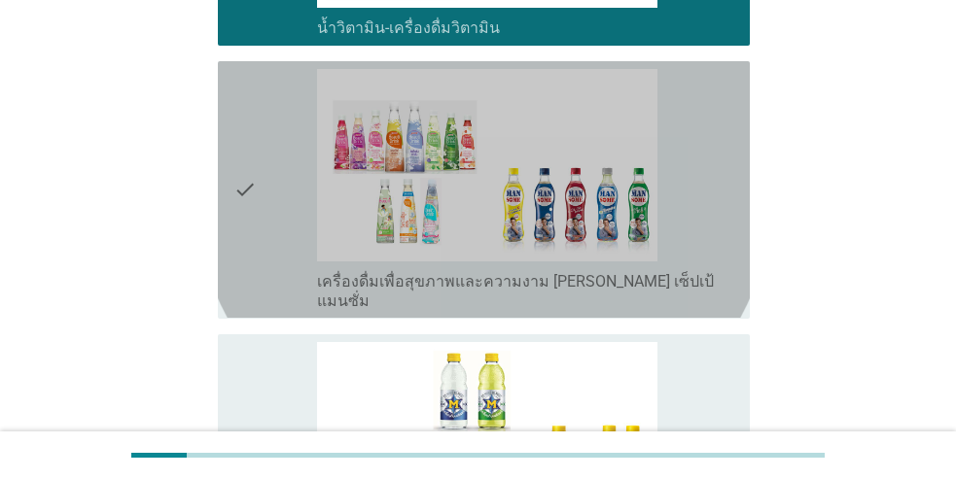
click at [259, 169] on div "check" at bounding box center [275, 189] width 84 height 241
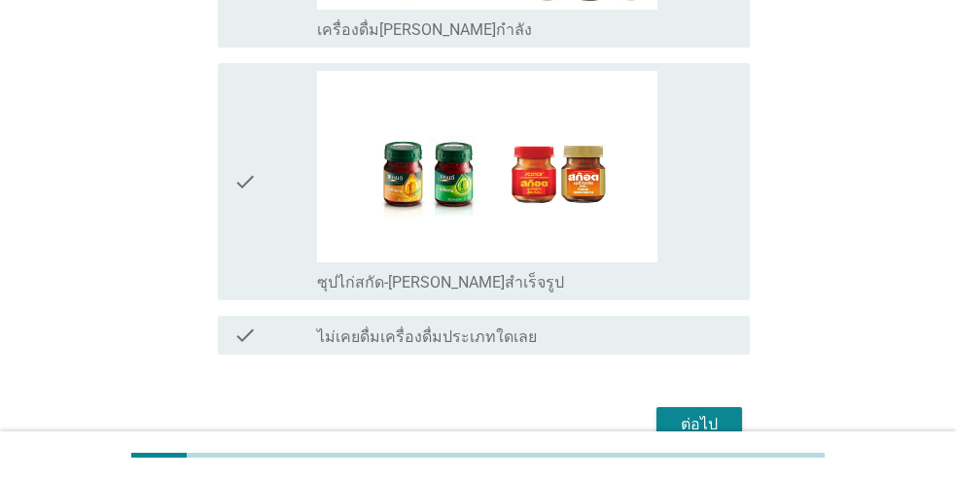
scroll to position [3501, 0]
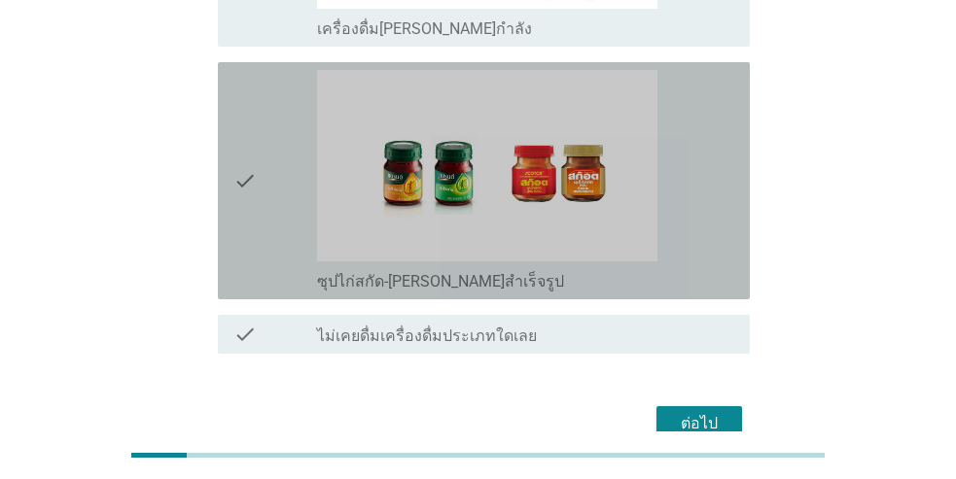
click at [268, 195] on div "check" at bounding box center [275, 181] width 84 height 222
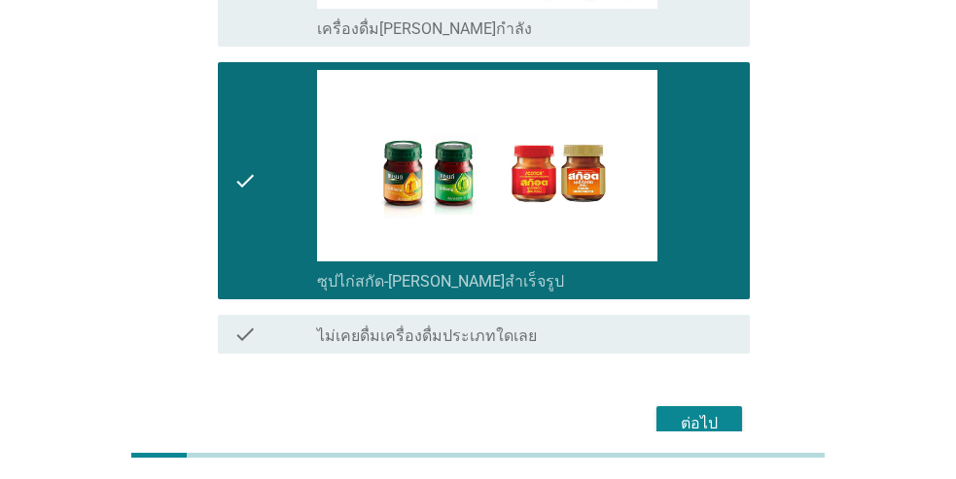
click at [715, 412] on div "ต่อไป" at bounding box center [699, 423] width 54 height 23
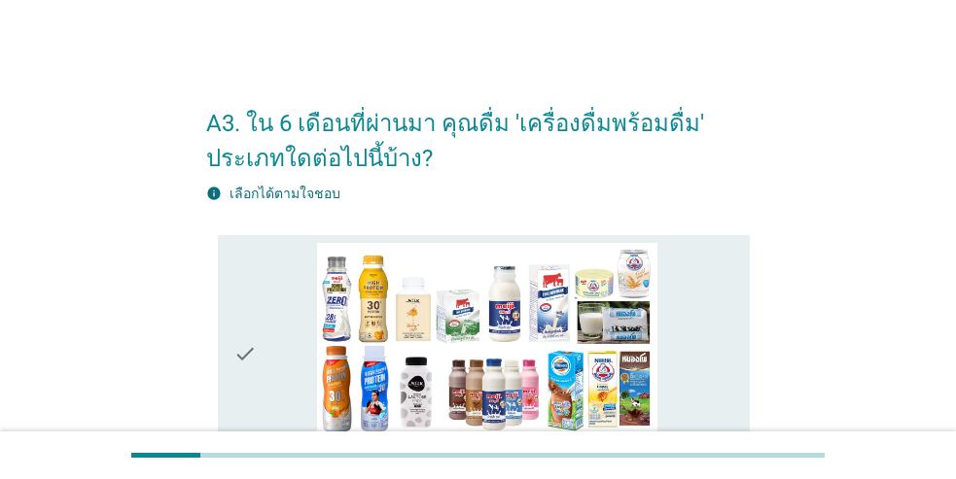
scroll to position [97, 0]
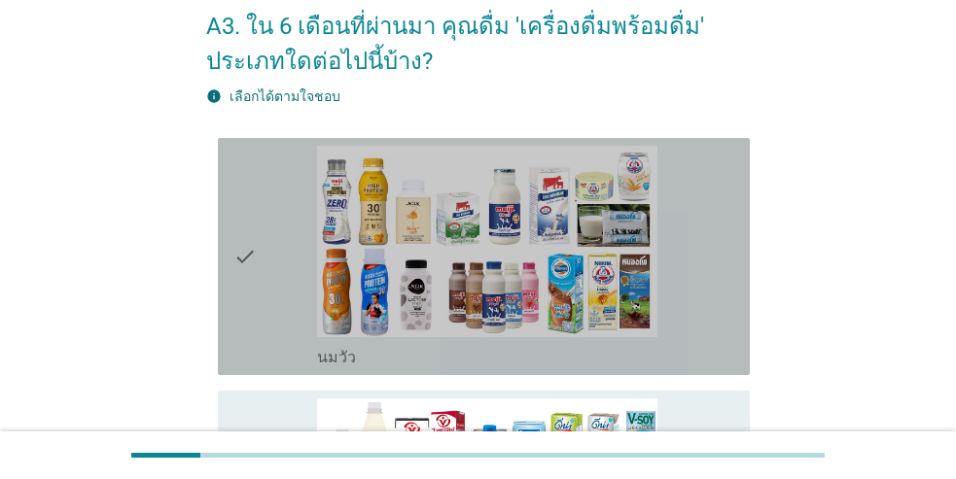
click at [262, 319] on div "check" at bounding box center [275, 257] width 84 height 222
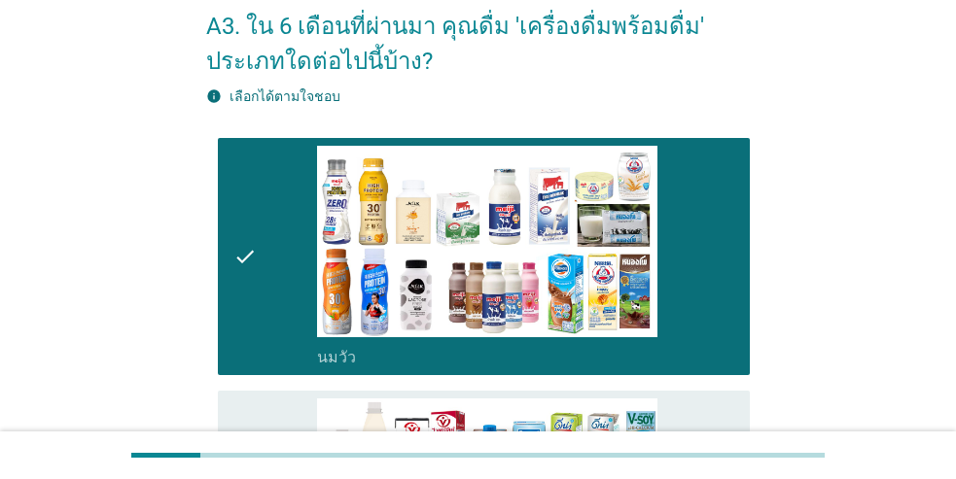
scroll to position [292, 0]
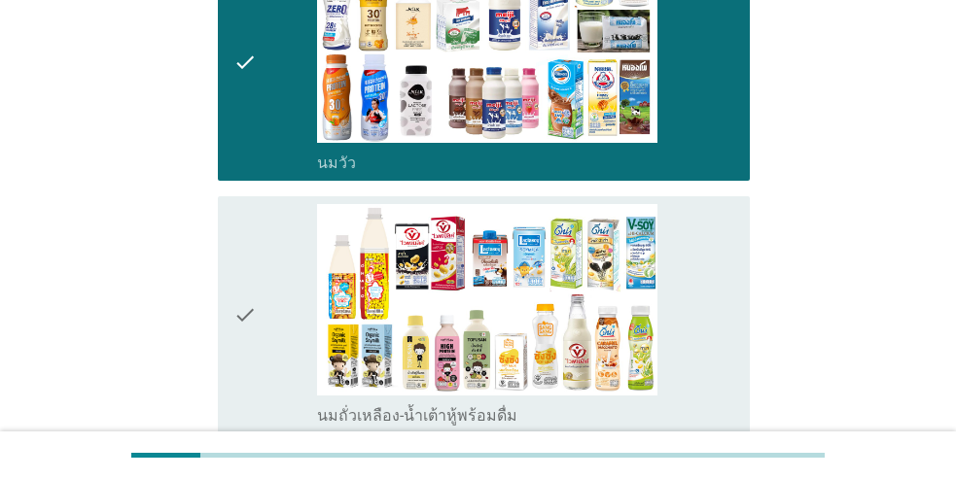
click at [254, 358] on icon "check" at bounding box center [244, 315] width 23 height 222
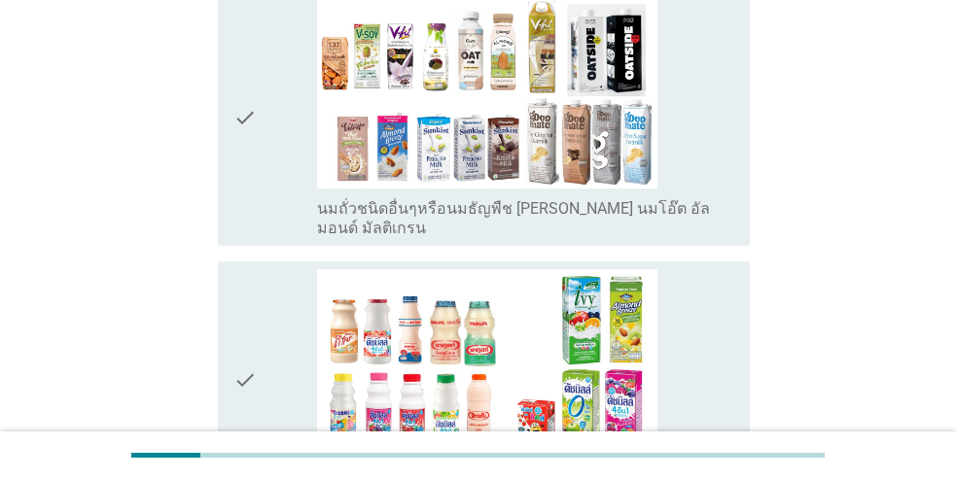
scroll to position [875, 0]
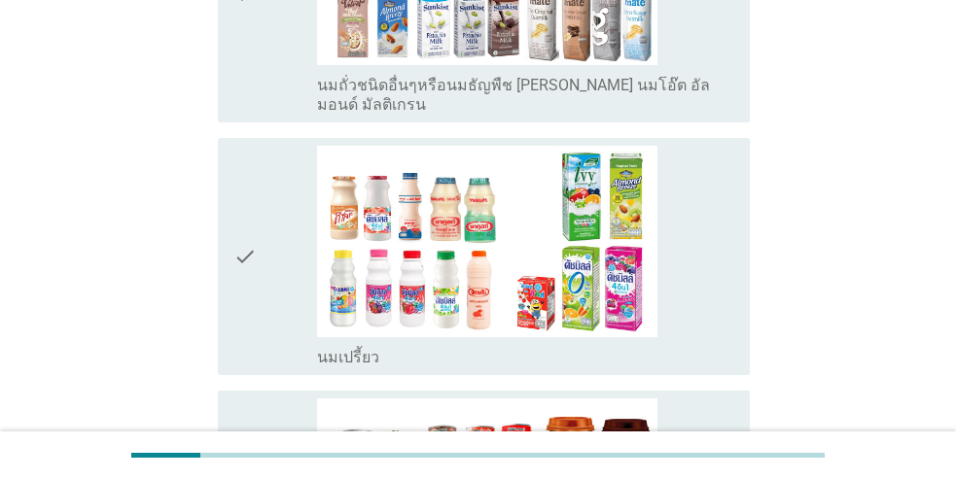
click at [236, 290] on icon "check" at bounding box center [244, 257] width 23 height 222
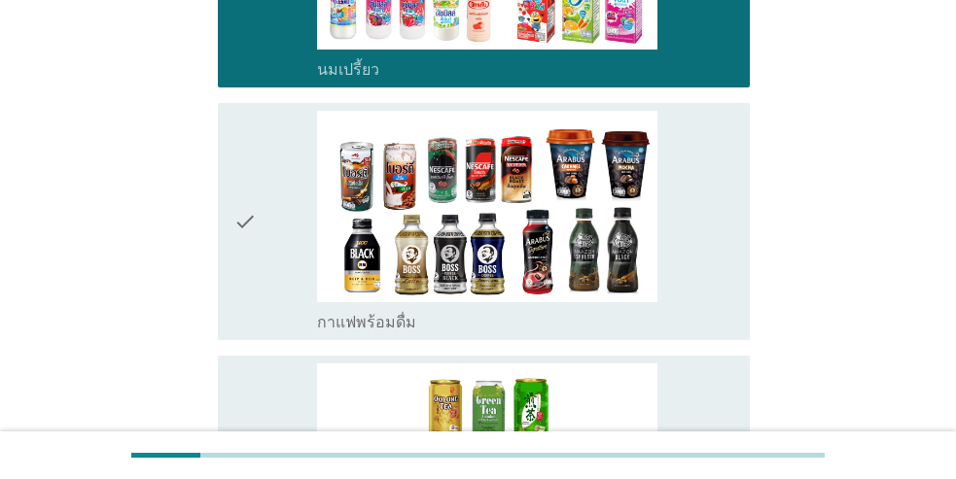
scroll to position [1167, 0]
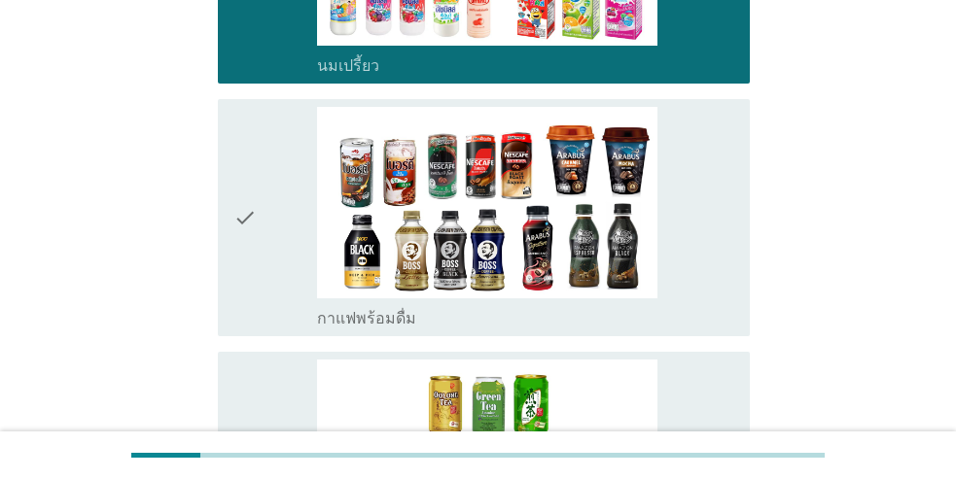
click at [225, 261] on div "check check_box_outline_blank กาแฟพร้อมดื่ม" at bounding box center [484, 217] width 532 height 237
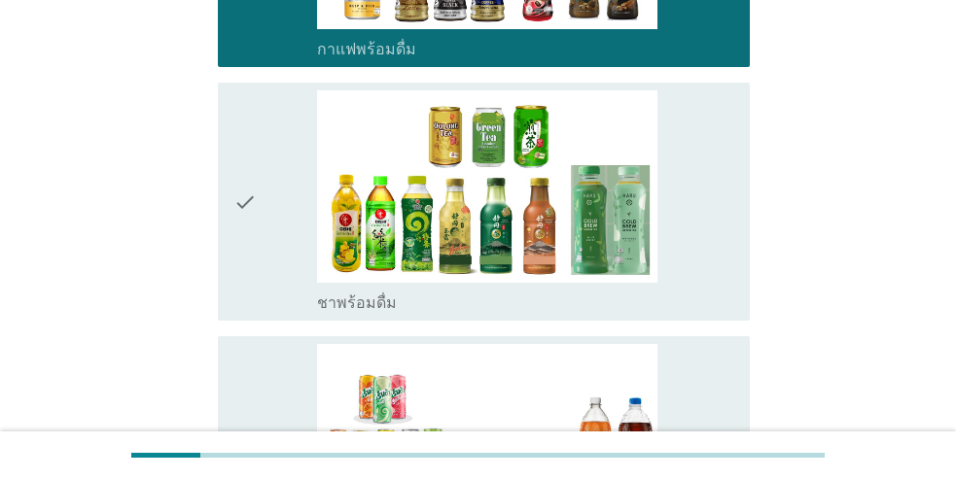
scroll to position [1459, 0]
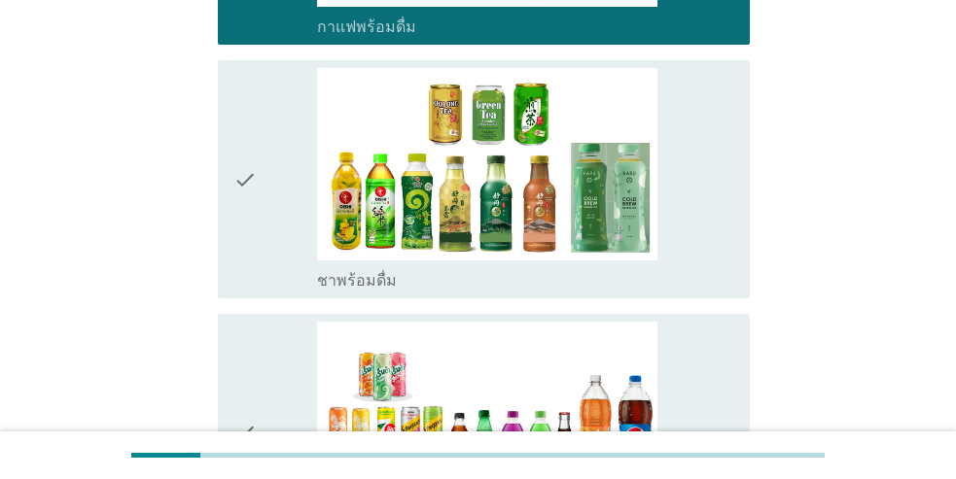
click at [248, 235] on icon "check" at bounding box center [244, 179] width 23 height 222
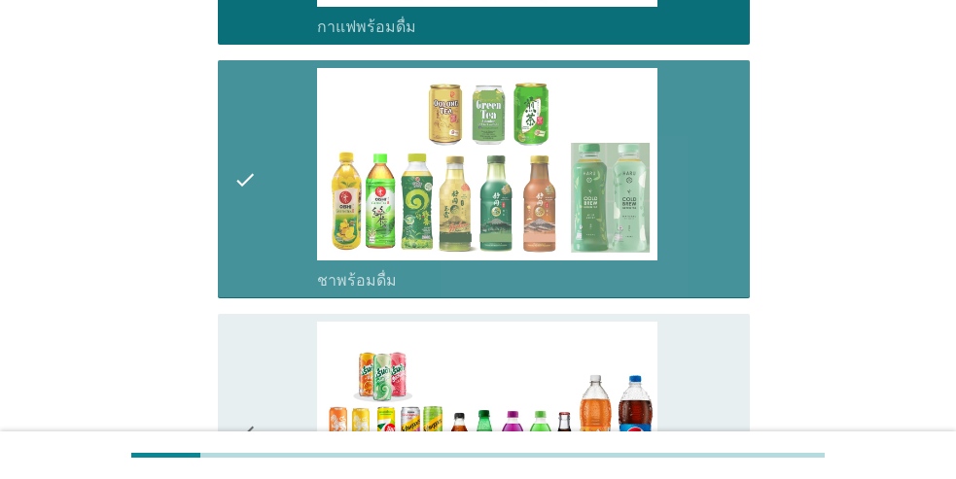
scroll to position [1751, 0]
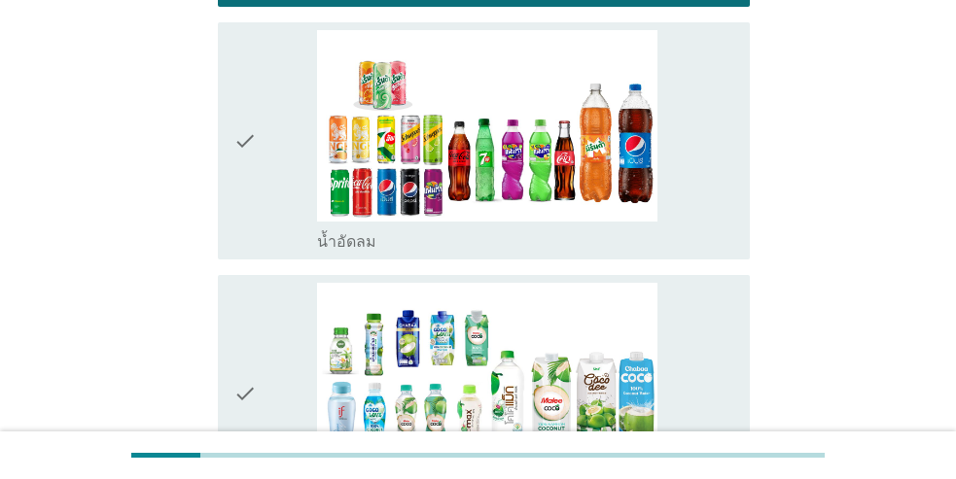
click at [251, 207] on icon "check" at bounding box center [244, 141] width 23 height 222
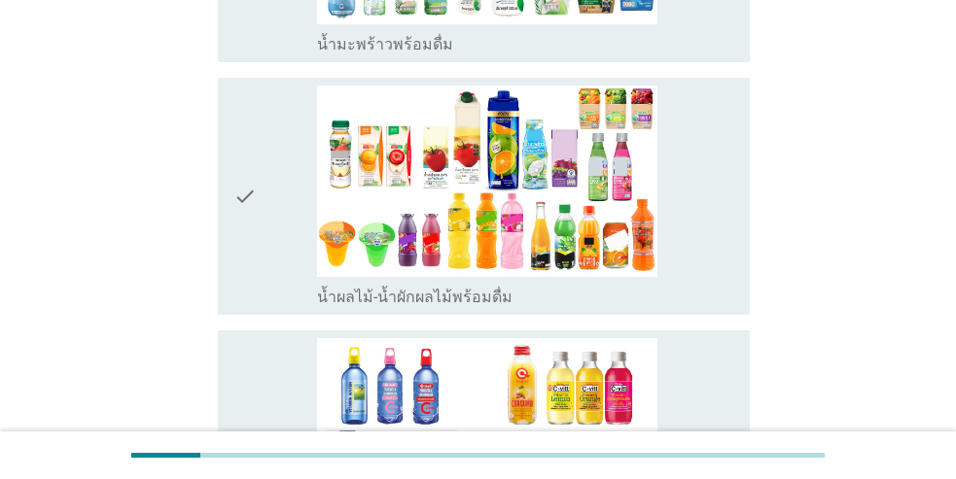
scroll to position [2237, 0]
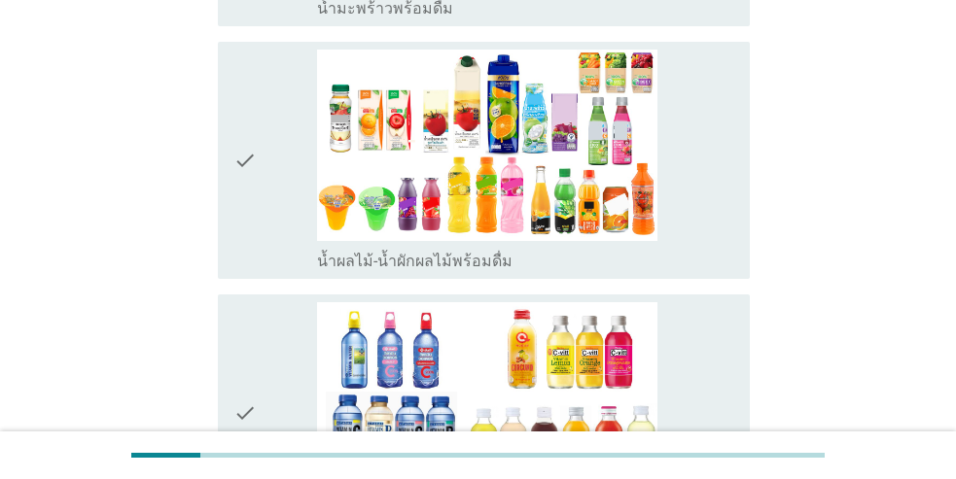
click at [270, 184] on div "check" at bounding box center [275, 161] width 84 height 222
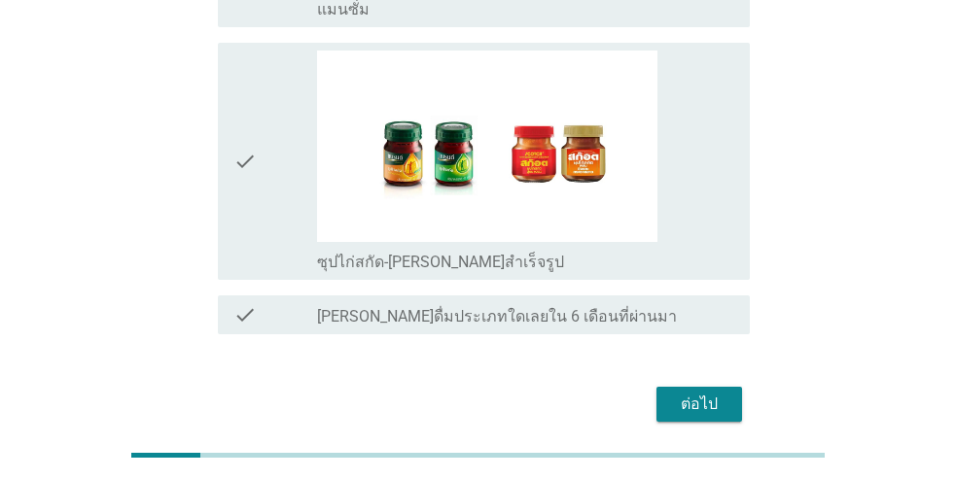
scroll to position [3058, 0]
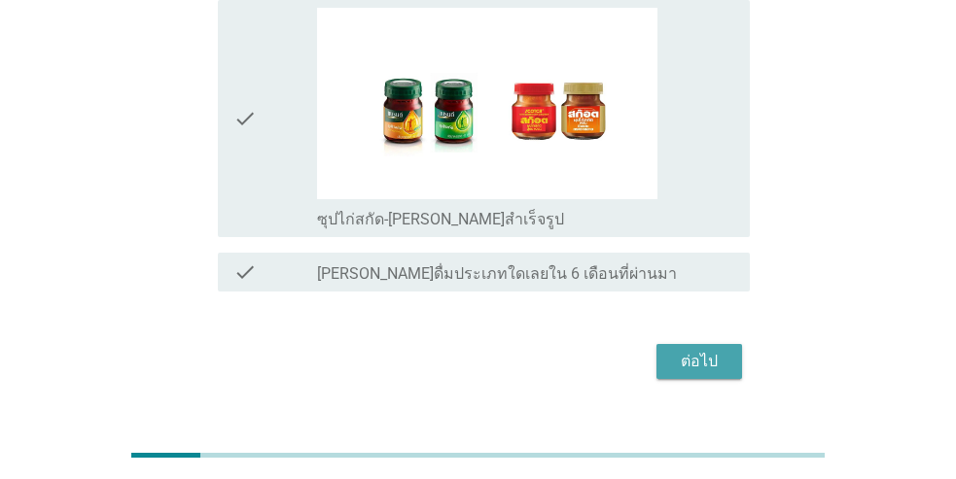
click at [703, 344] on button "ต่อไป" at bounding box center [699, 361] width 86 height 35
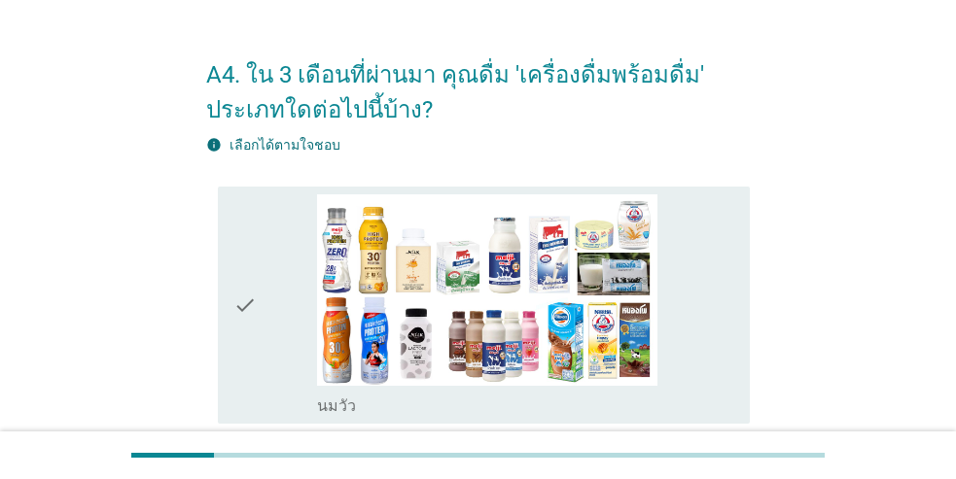
scroll to position [97, 0]
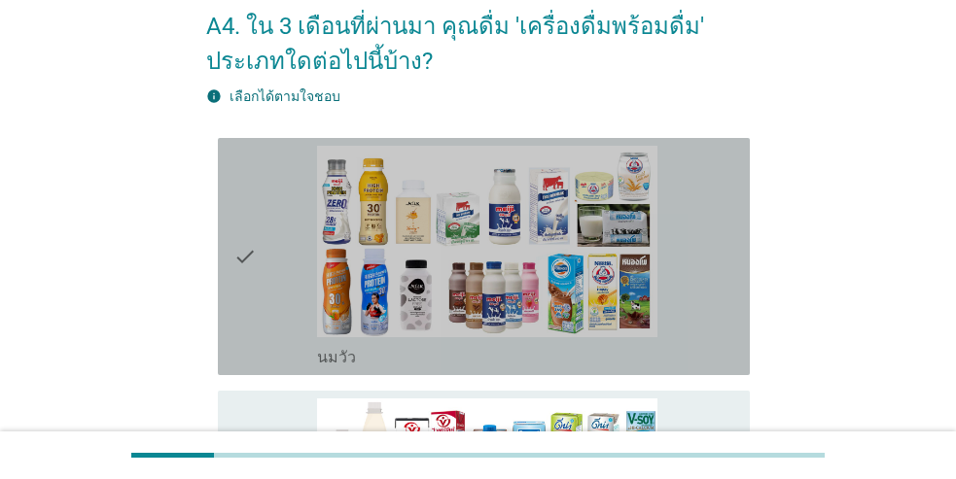
click at [224, 308] on div "check check_box_outline_blank [PERSON_NAME]" at bounding box center [484, 256] width 532 height 237
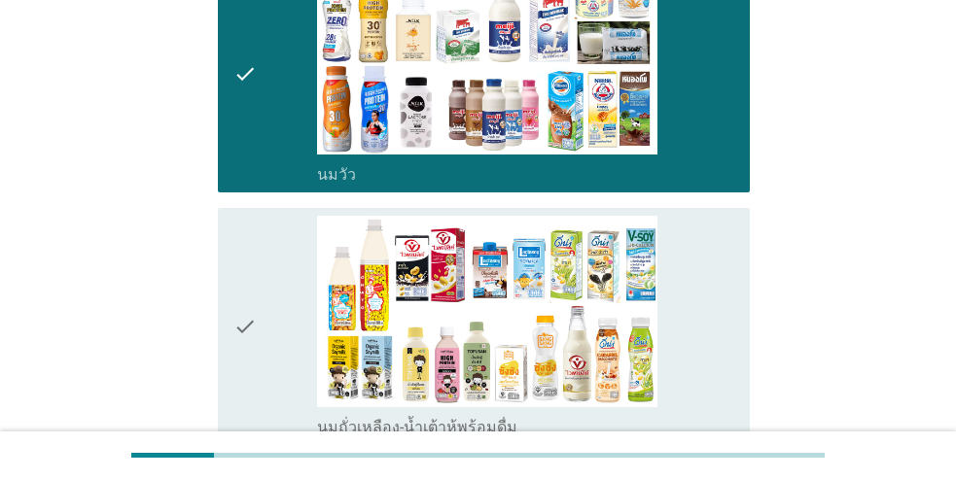
scroll to position [389, 0]
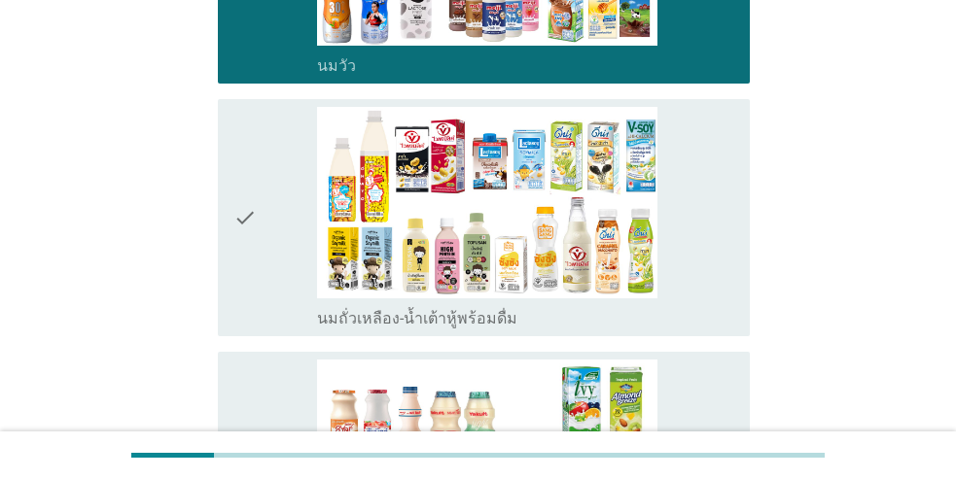
click at [223, 289] on div "check check_box_outline_blank นมถั่วเหลือง-น้ำเต้าหู้พร้อมดื่ม" at bounding box center [484, 217] width 532 height 237
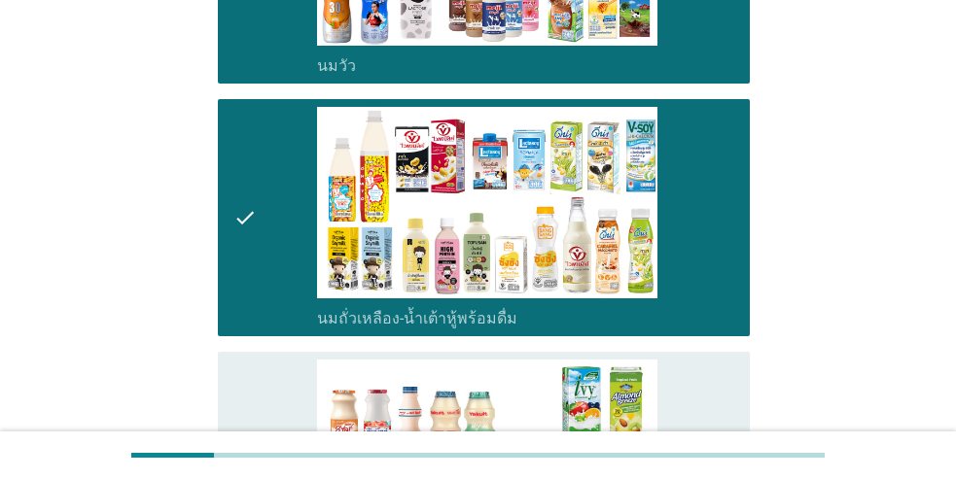
scroll to position [584, 0]
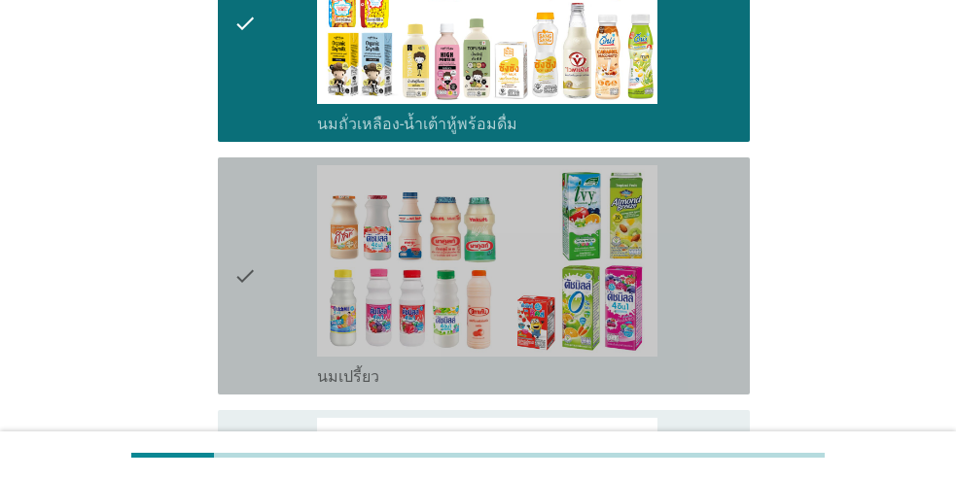
click at [259, 292] on div "check" at bounding box center [275, 276] width 84 height 222
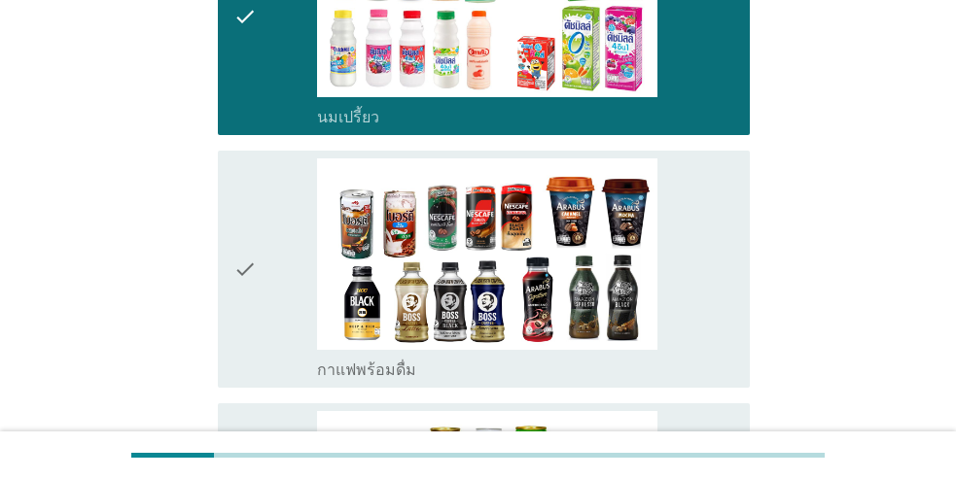
scroll to position [875, 0]
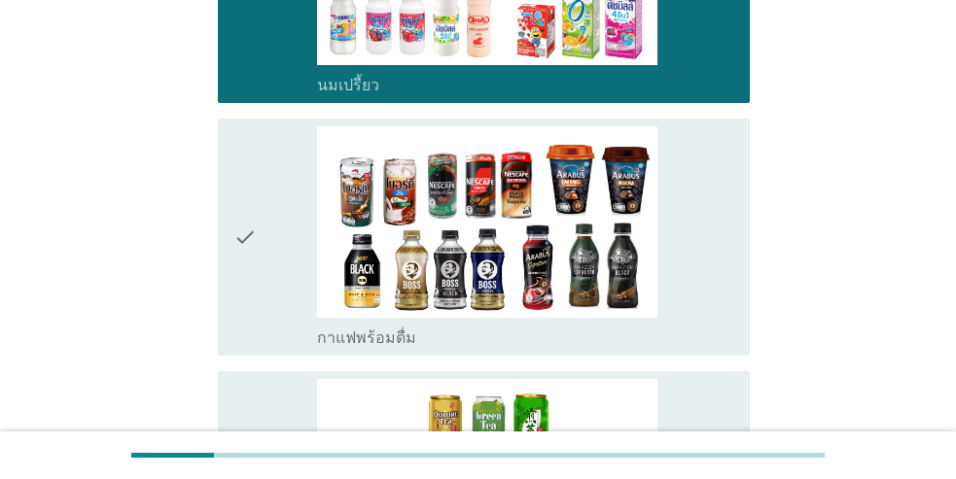
click at [257, 288] on div "check" at bounding box center [275, 237] width 84 height 222
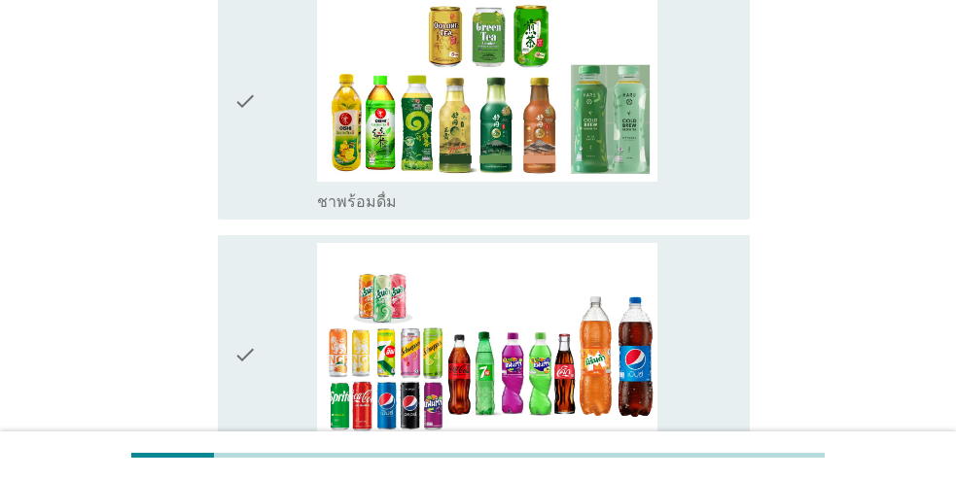
scroll to position [1362, 0]
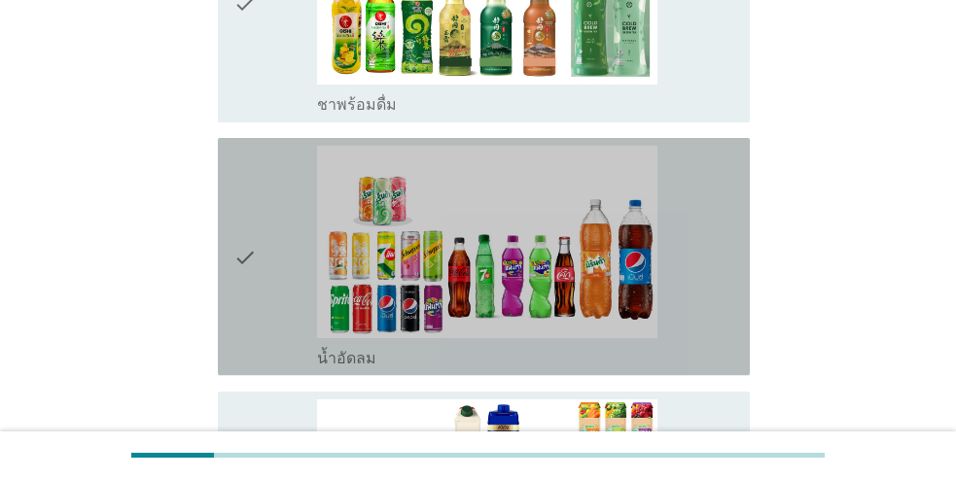
click at [265, 250] on div "check" at bounding box center [275, 257] width 84 height 222
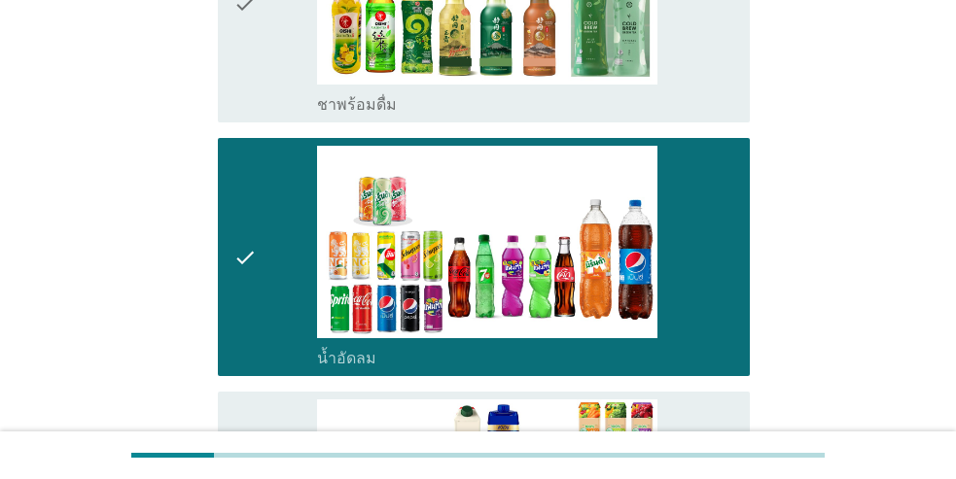
scroll to position [1653, 0]
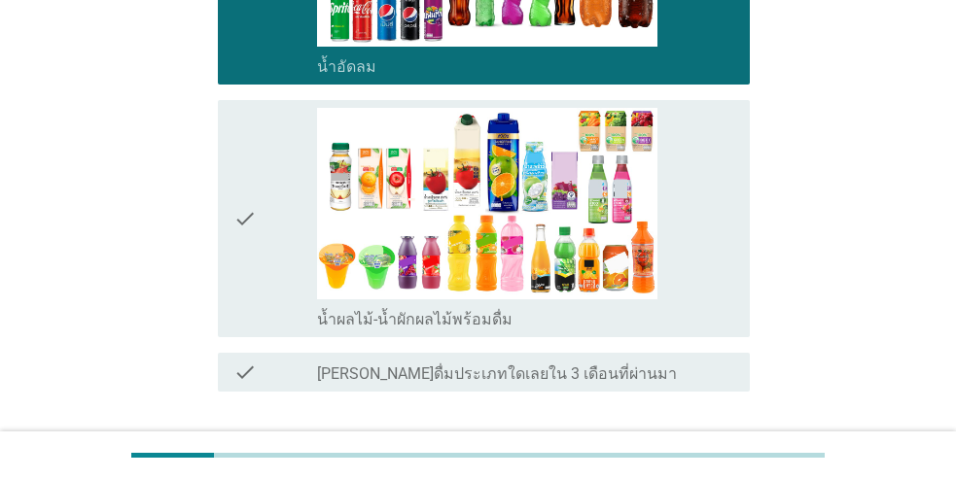
click at [263, 244] on div "check" at bounding box center [275, 219] width 84 height 222
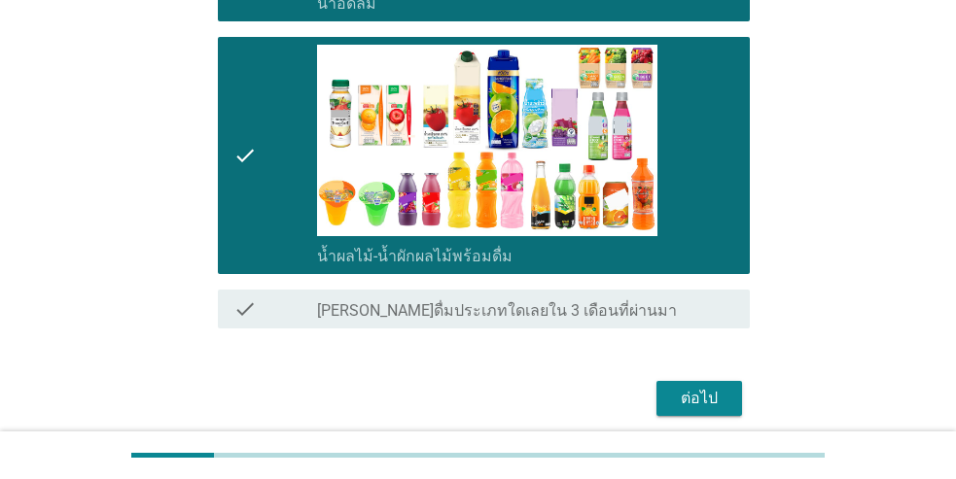
scroll to position [1792, 0]
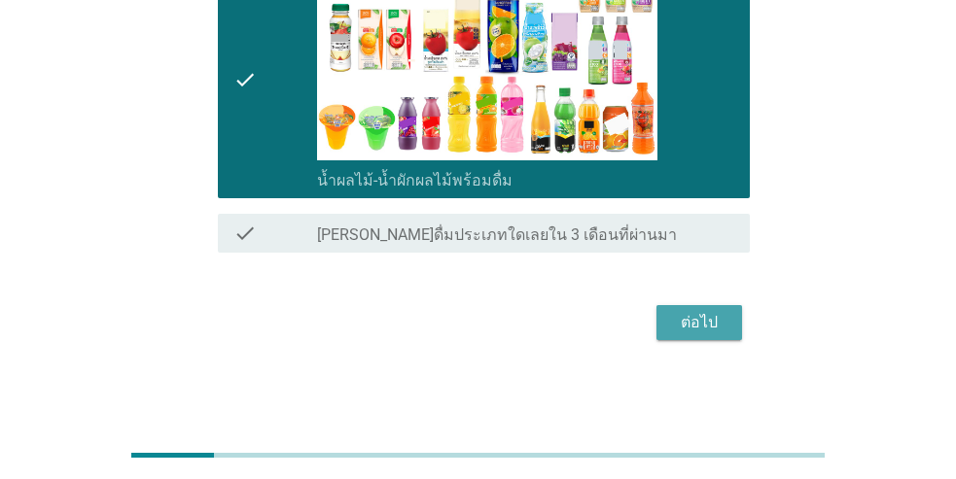
click at [700, 332] on div "ต่อไป" at bounding box center [699, 322] width 54 height 23
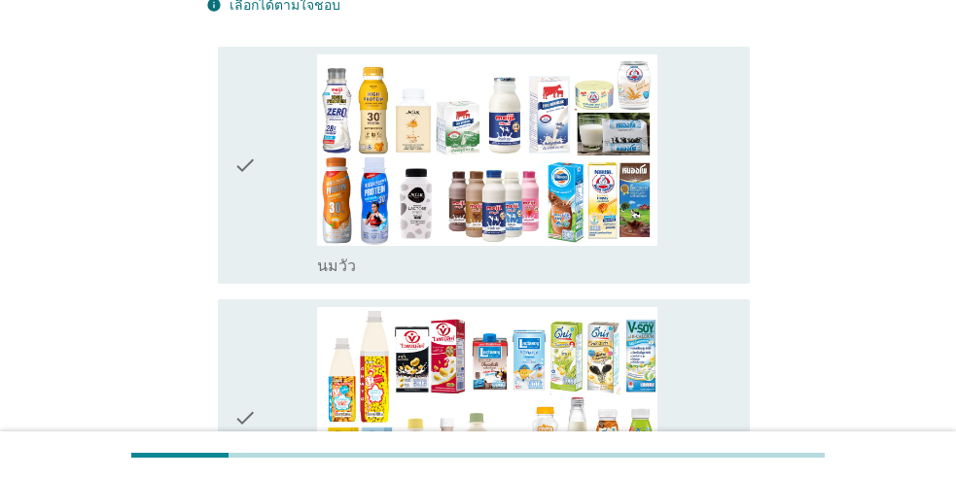
scroll to position [195, 0]
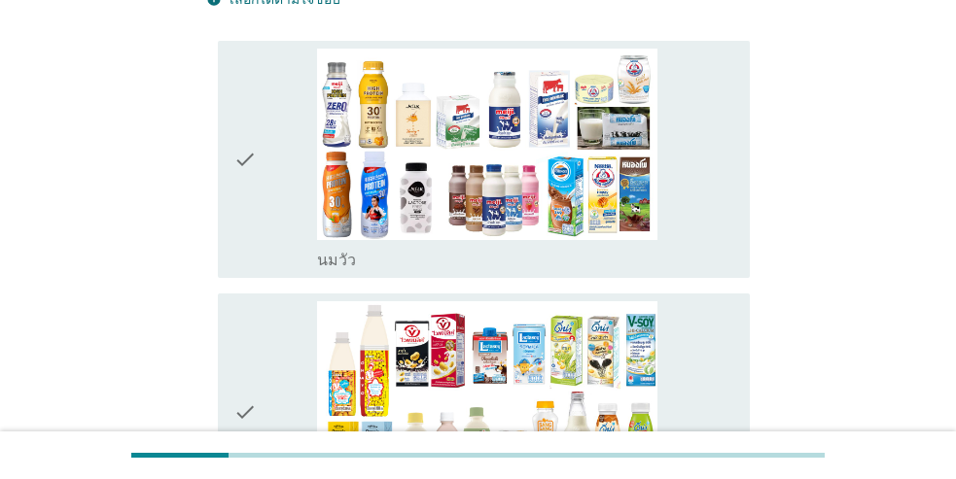
click at [256, 248] on icon "check" at bounding box center [244, 160] width 23 height 222
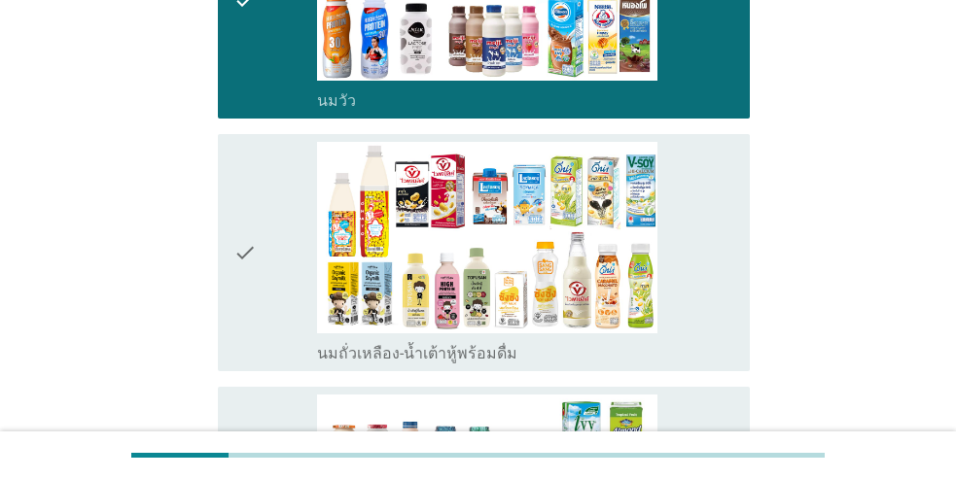
scroll to position [389, 0]
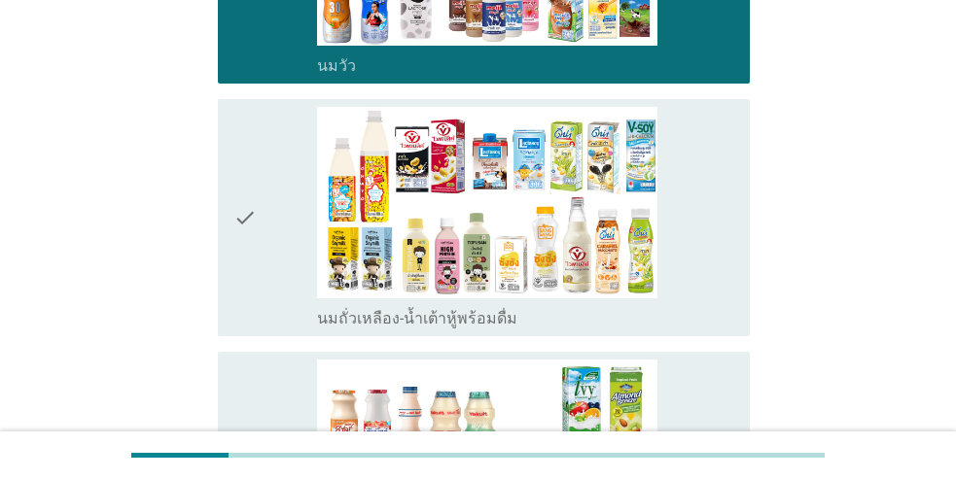
click at [258, 281] on div "check" at bounding box center [275, 218] width 84 height 222
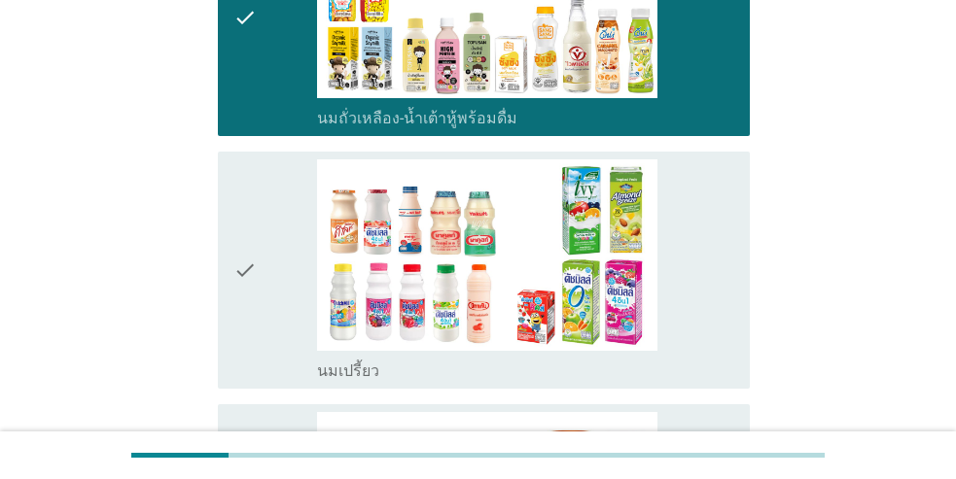
scroll to position [778, 0]
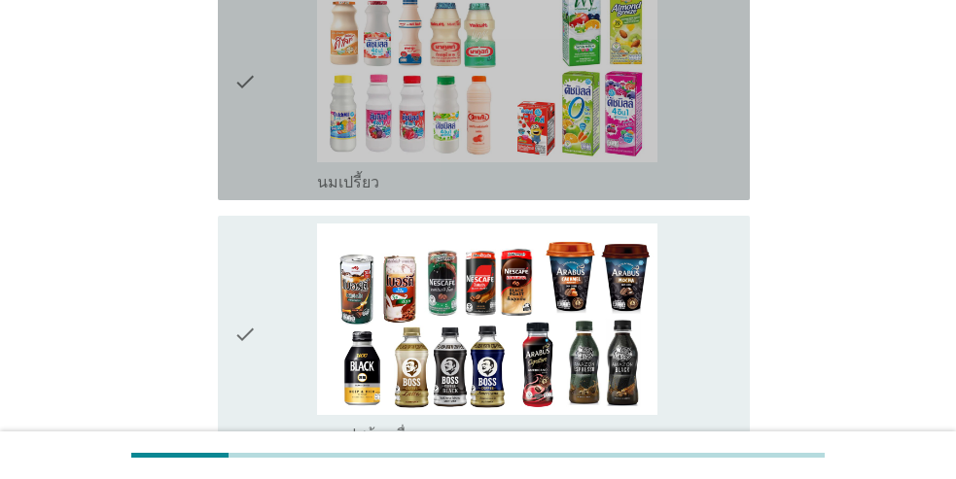
click at [260, 173] on div "check" at bounding box center [275, 82] width 84 height 222
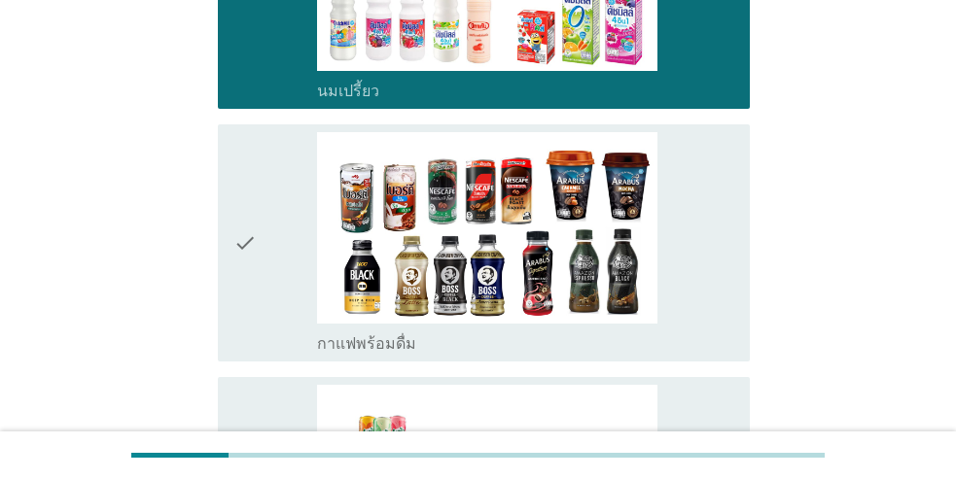
scroll to position [875, 0]
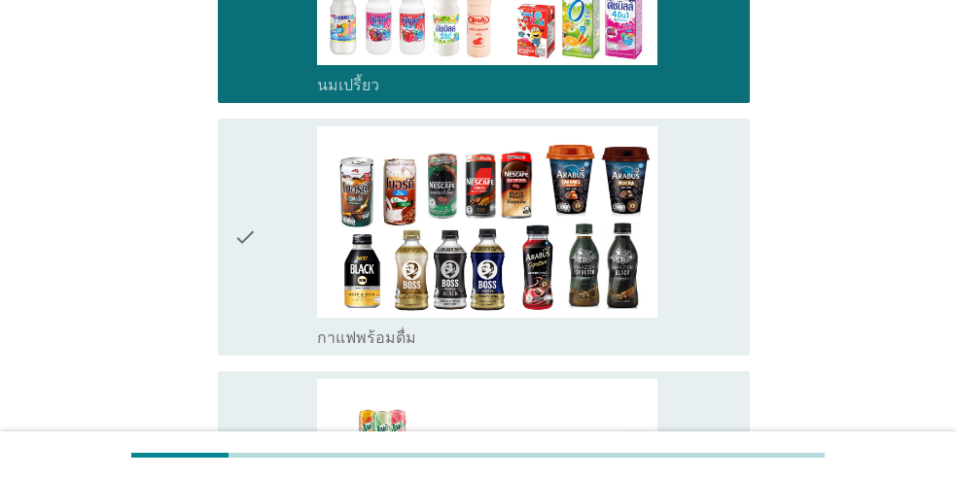
click at [264, 248] on div "check" at bounding box center [275, 237] width 84 height 222
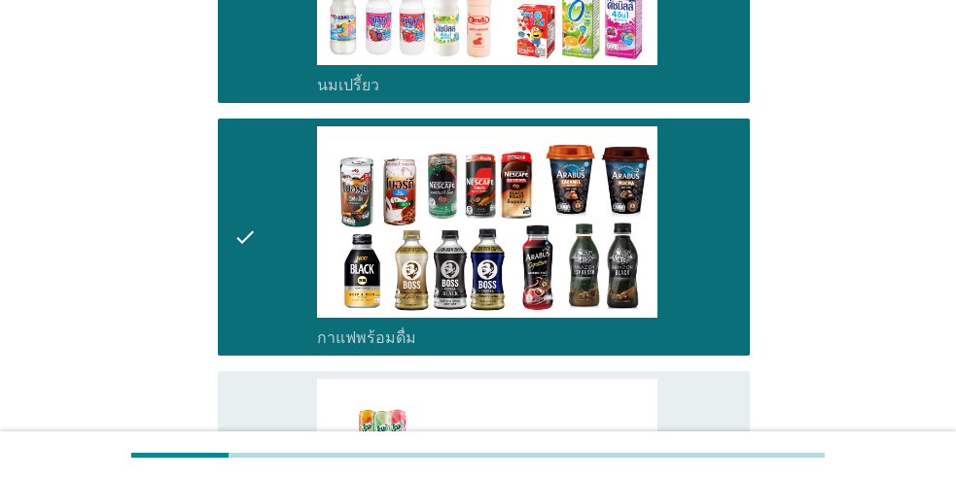
scroll to position [1167, 0]
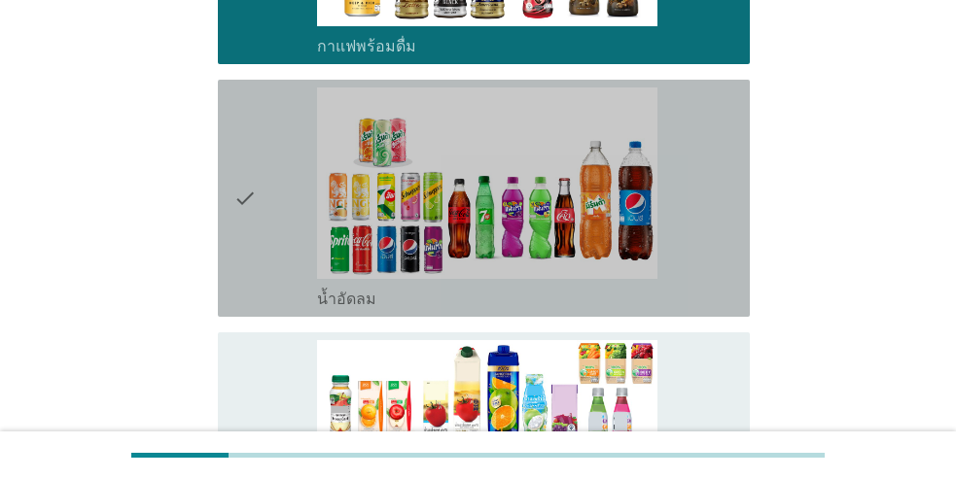
click at [267, 265] on div "check" at bounding box center [275, 199] width 84 height 222
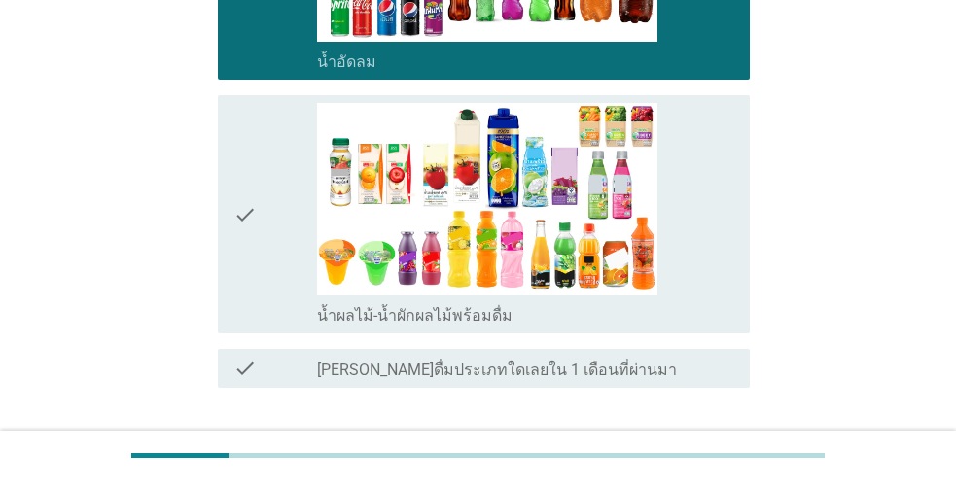
scroll to position [1539, 0]
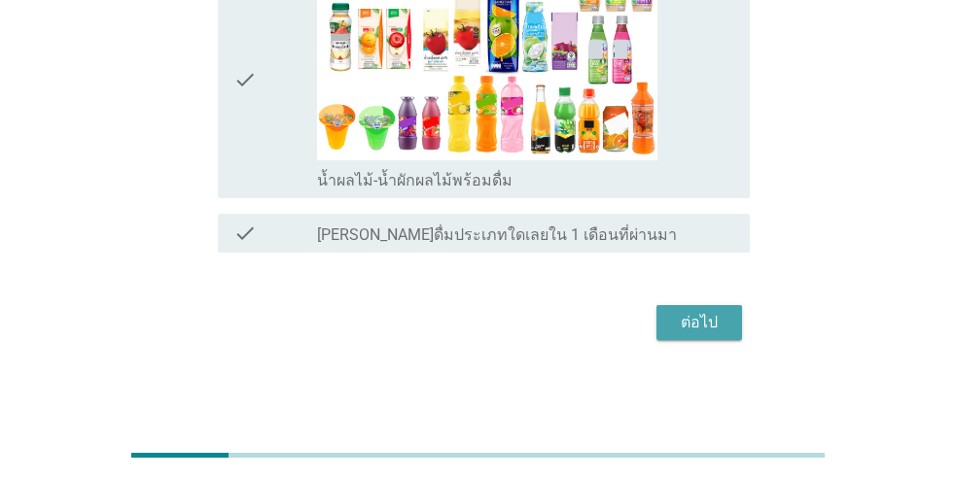
click at [699, 319] on div "ต่อไป" at bounding box center [699, 322] width 54 height 23
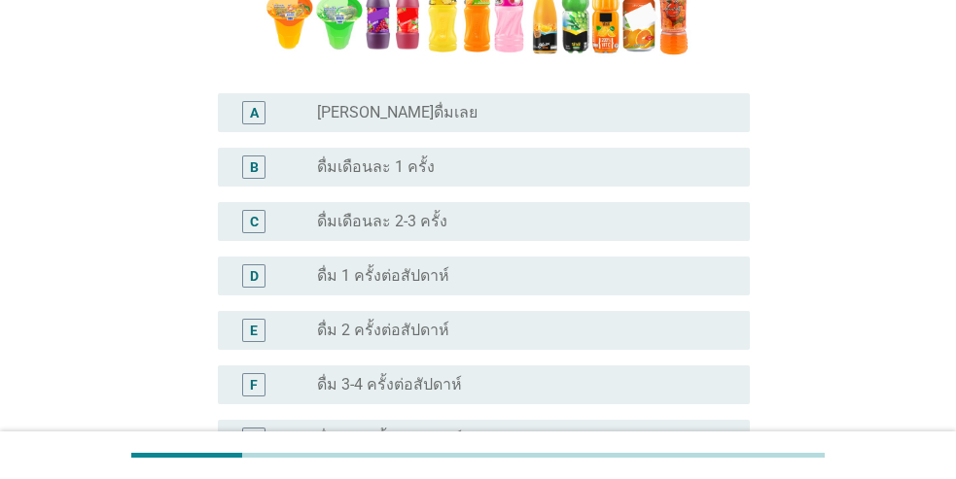
scroll to position [486, 0]
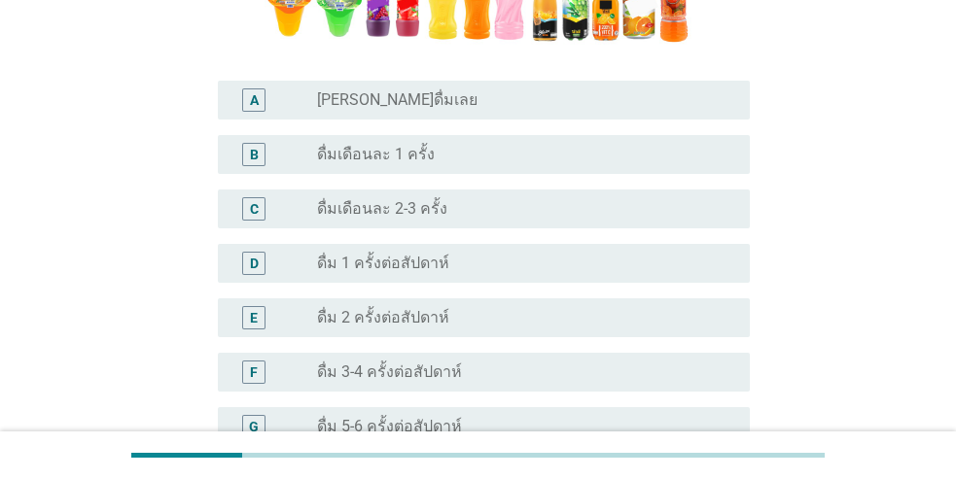
click at [339, 105] on label "[PERSON_NAME]ดื่มเลย" at bounding box center [397, 99] width 160 height 19
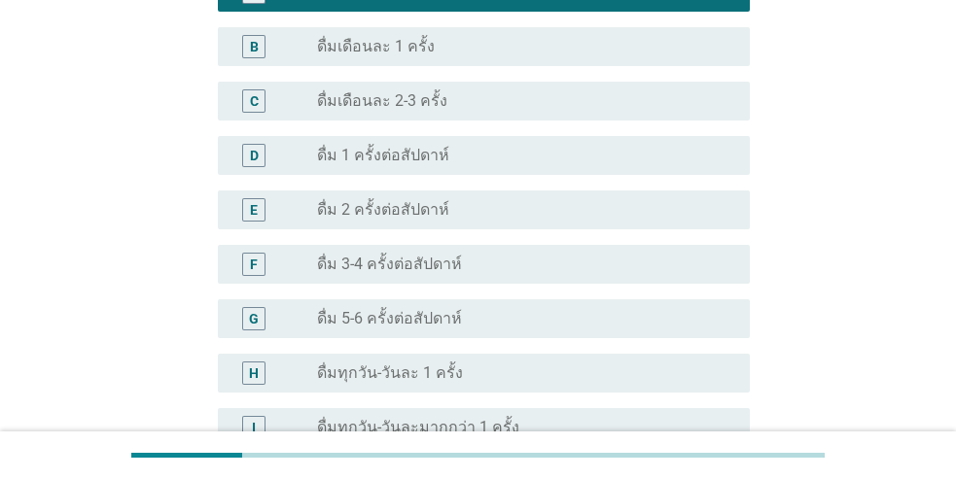
scroll to position [812, 0]
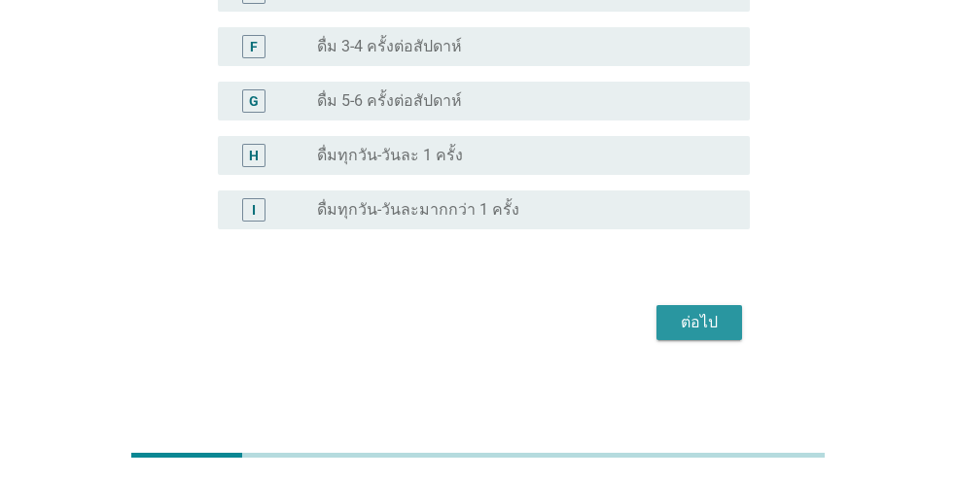
click at [691, 328] on div "ต่อไป" at bounding box center [699, 322] width 54 height 23
